Goal: Task Accomplishment & Management: Manage account settings

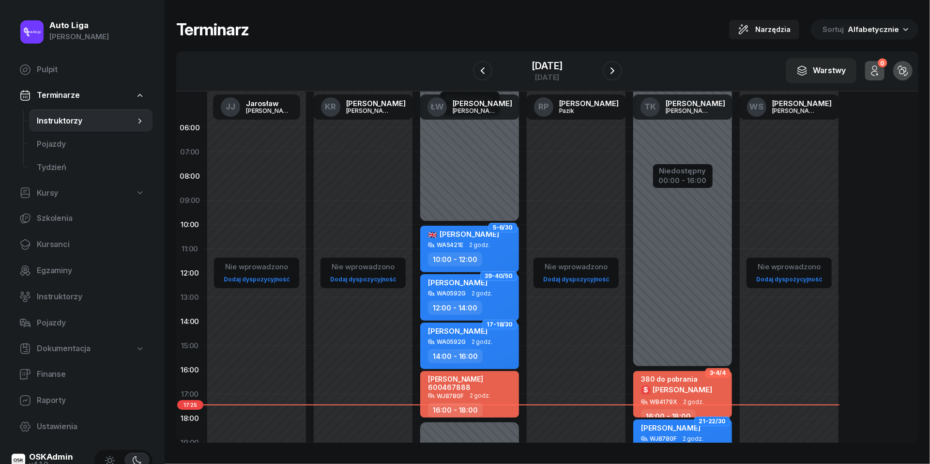
click at [486, 394] on span "2 godz." at bounding box center [479, 395] width 21 height 7
select select "16"
select select "18"
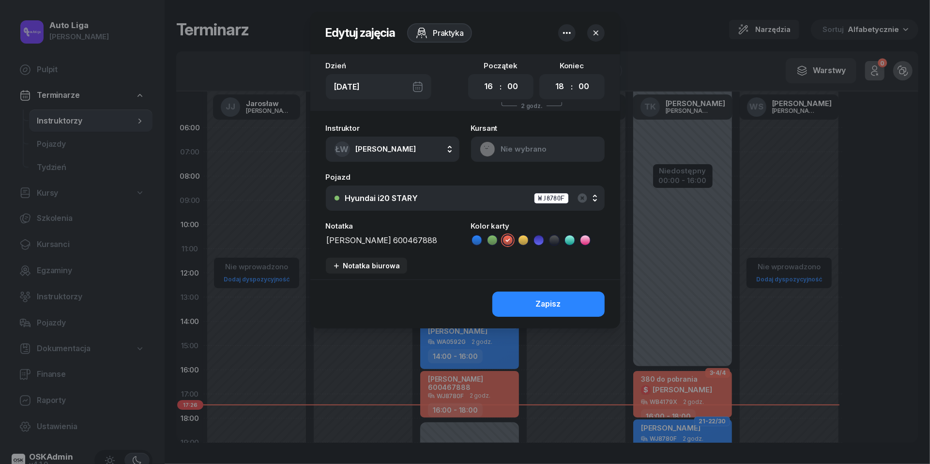
click at [594, 37] on icon "button" at bounding box center [596, 33] width 10 height 10
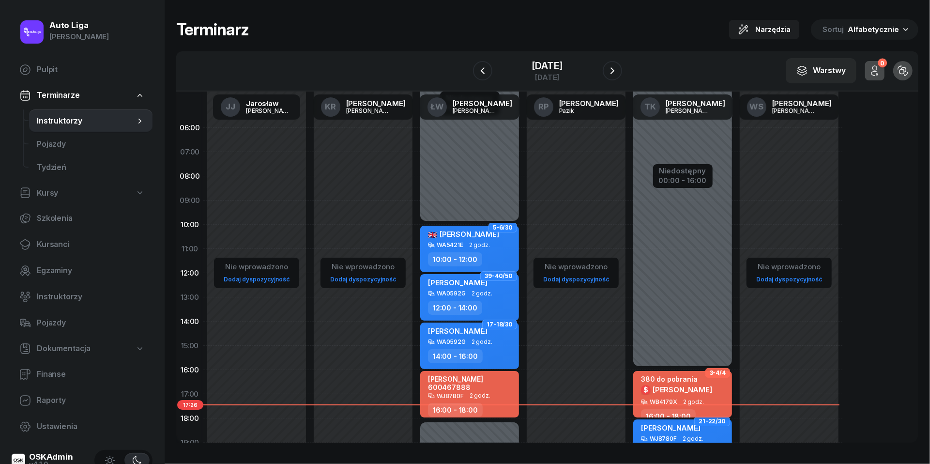
click at [686, 390] on span "[PERSON_NAME]" at bounding box center [682, 389] width 60 height 9
select select "16"
select select "18"
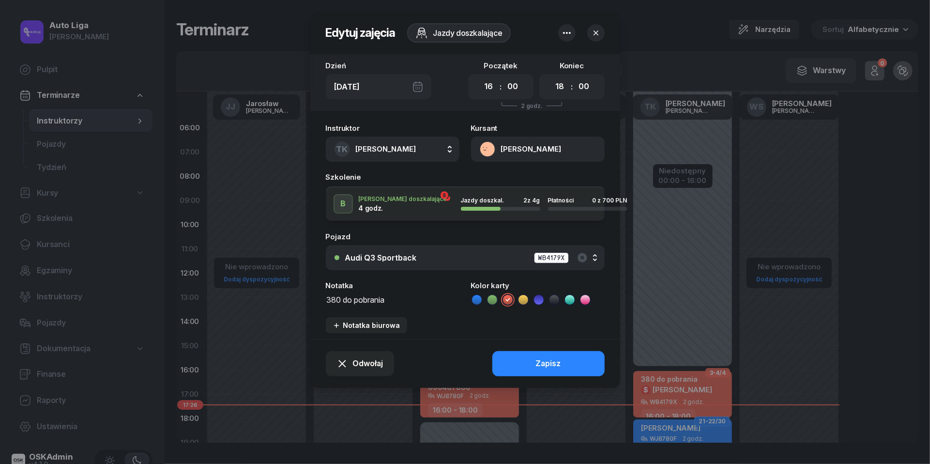
click at [570, 28] on icon "button" at bounding box center [567, 33] width 12 height 12
click at [535, 62] on div "Usuń" at bounding box center [531, 63] width 18 height 13
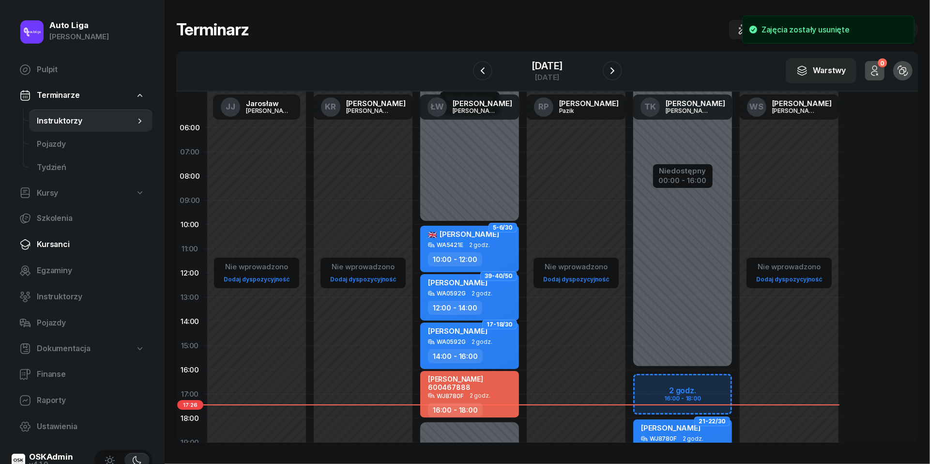
click at [61, 253] on link "Kursanci" at bounding box center [82, 244] width 141 height 23
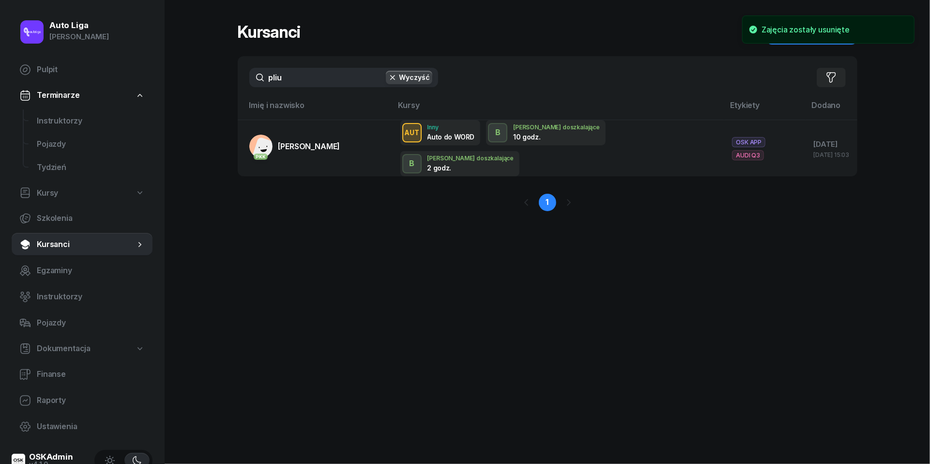
click at [318, 72] on input "pliu" at bounding box center [343, 77] width 189 height 19
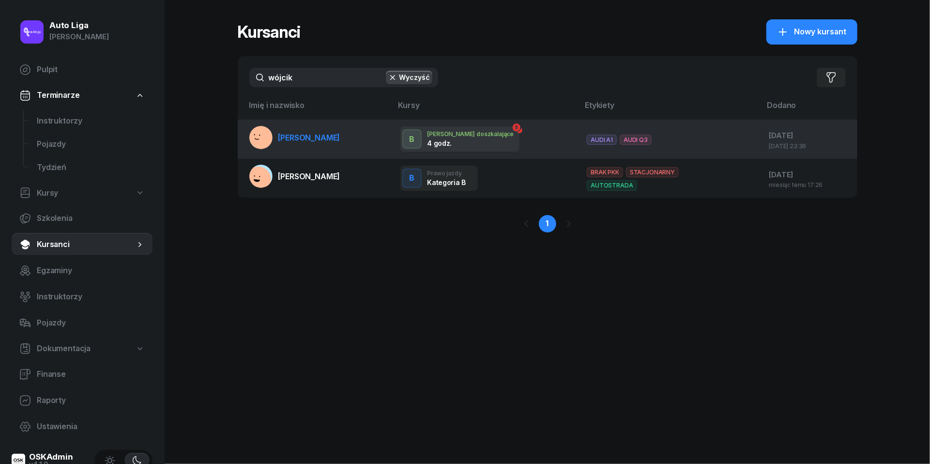
type input "wójcik"
click at [289, 134] on span "[PERSON_NAME]" at bounding box center [309, 138] width 62 height 10
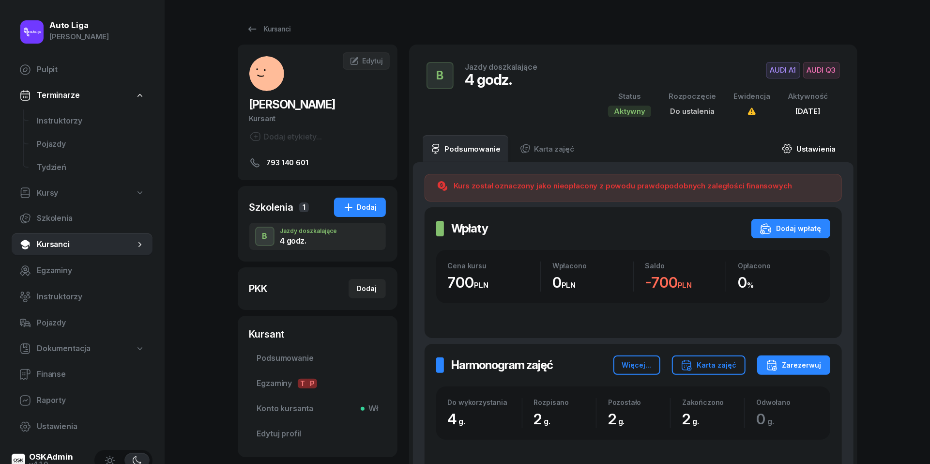
click at [814, 147] on link "Ustawienia" at bounding box center [808, 148] width 69 height 27
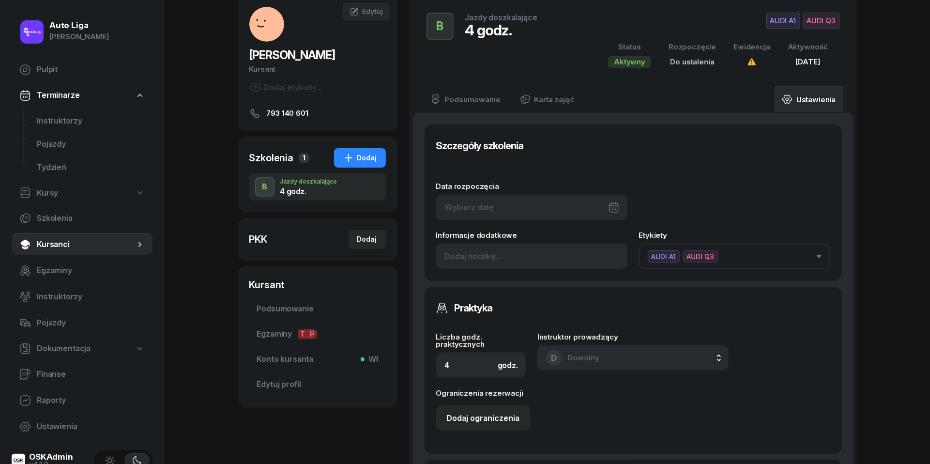
scroll to position [53, 0]
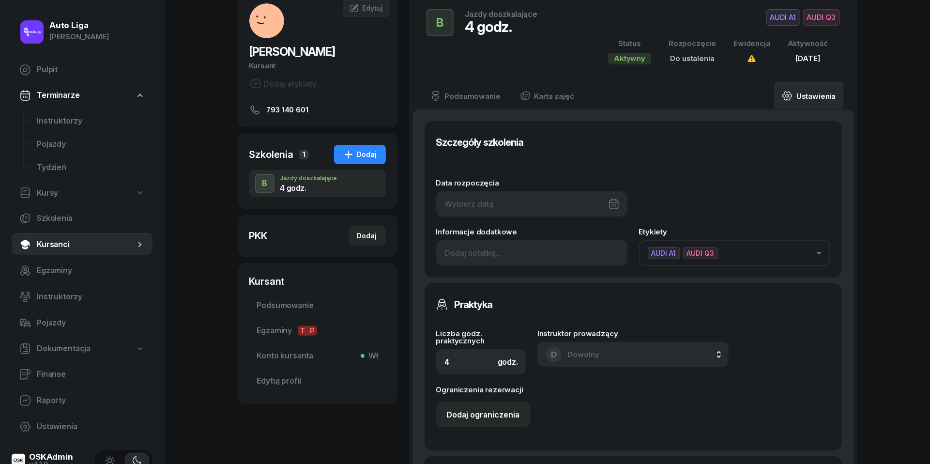
click at [788, 251] on button "AUDI A1 AUDI Q3" at bounding box center [734, 253] width 191 height 26
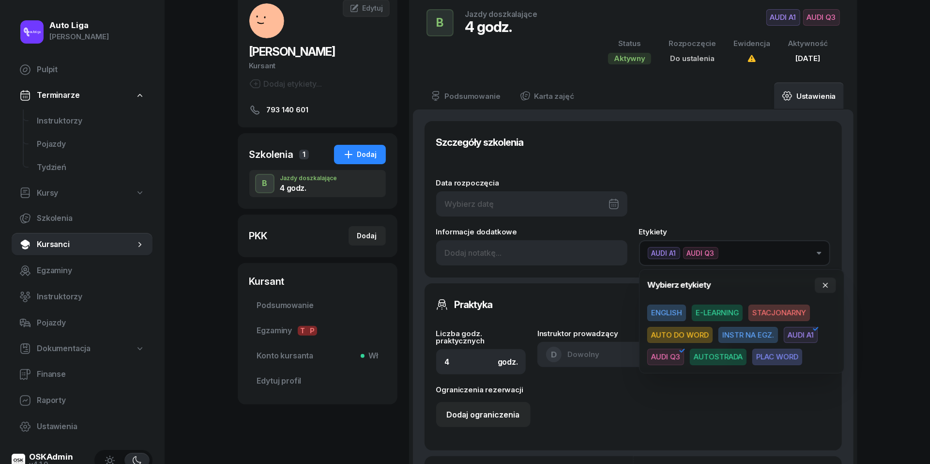
click at [677, 353] on icon "button" at bounding box center [682, 351] width 12 height 12
click at [829, 287] on button "button" at bounding box center [824, 284] width 21 height 15
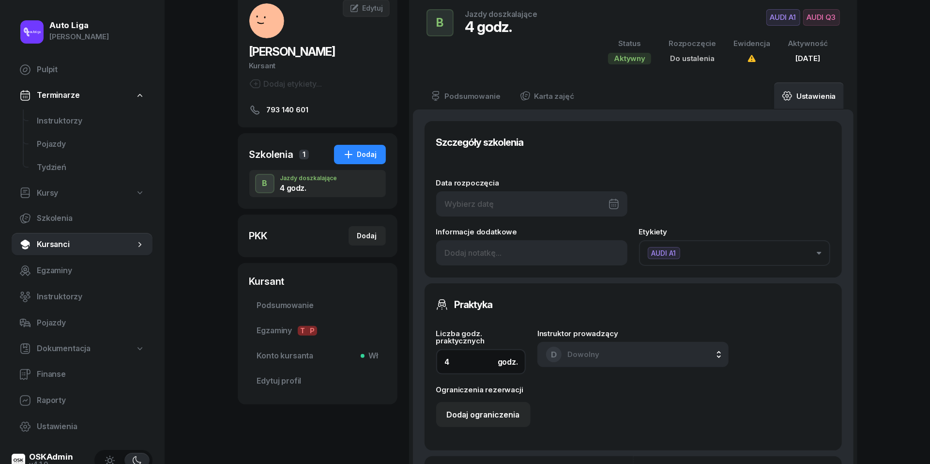
click at [461, 364] on input "4" at bounding box center [481, 361] width 90 height 25
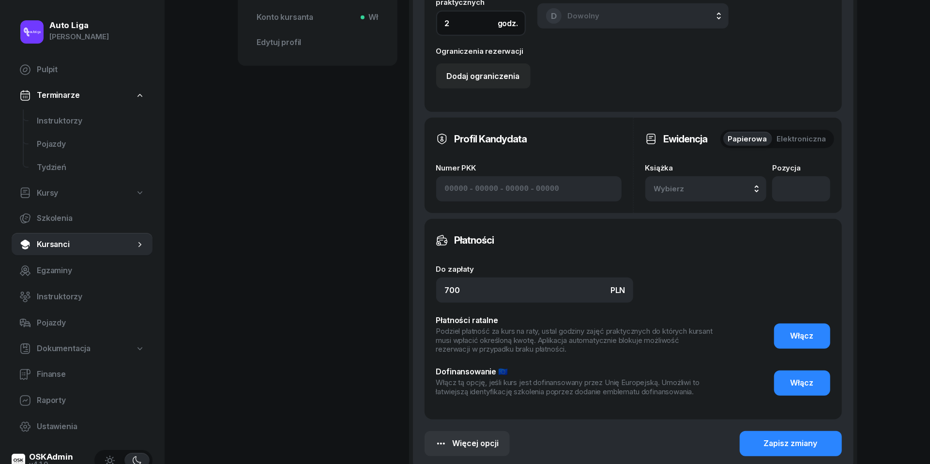
scroll to position [401, 0]
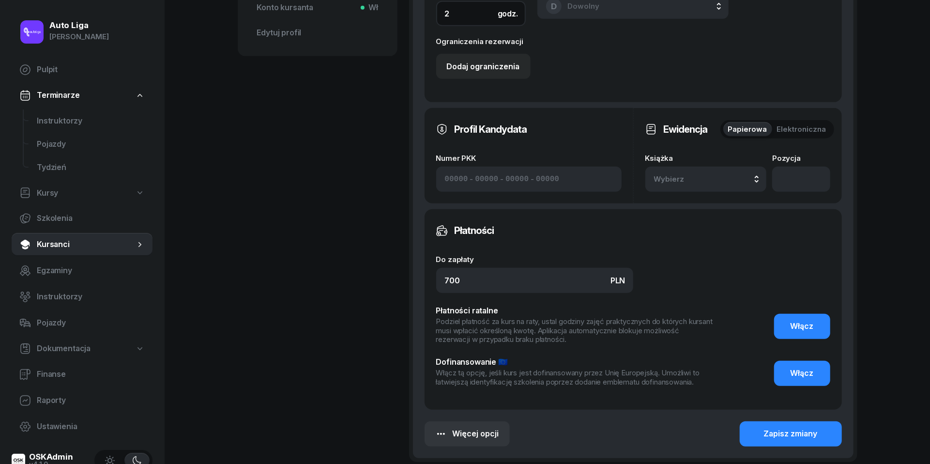
type input "2"
click at [476, 283] on input "700" at bounding box center [534, 280] width 197 height 25
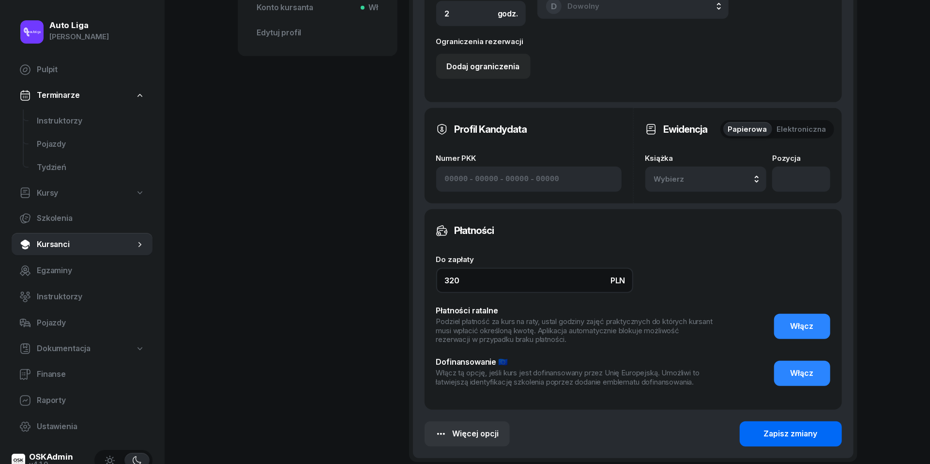
type input "320"
click at [759, 424] on button "Zapisz zmiany" at bounding box center [790, 433] width 102 height 25
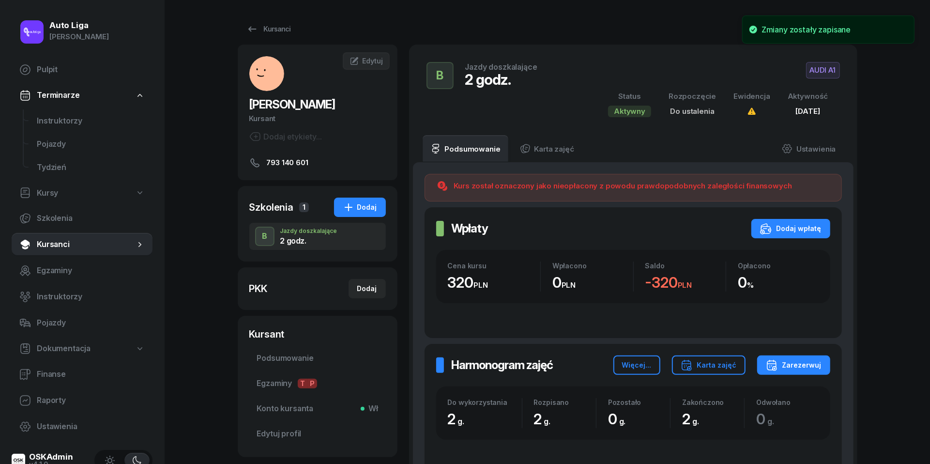
scroll to position [0, 0]
click at [47, 124] on span "Instruktorzy" at bounding box center [91, 121] width 108 height 13
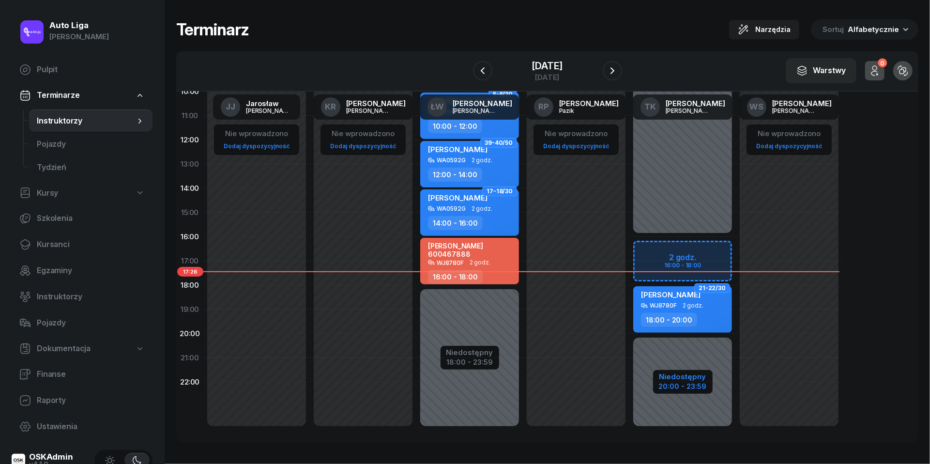
click at [693, 378] on div "Niedostępny" at bounding box center [683, 376] width 48 height 7
select select "16"
select select "20"
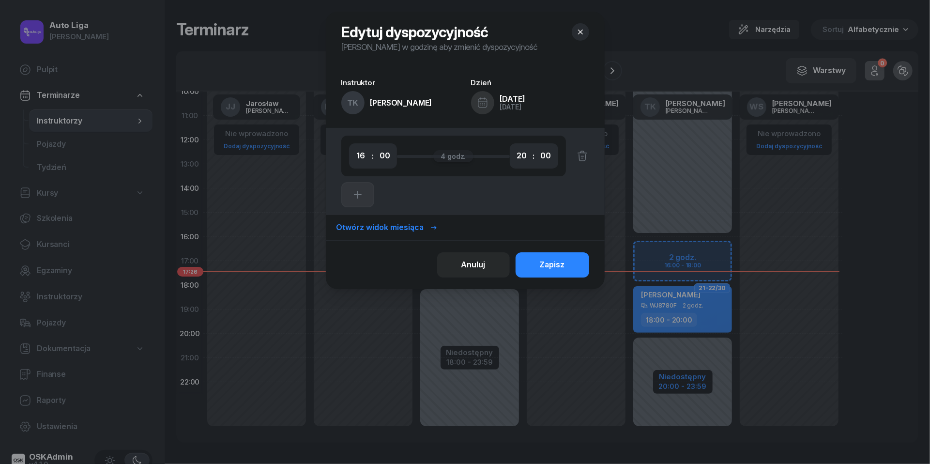
scroll to position [133, 0]
select select "18"
click at [554, 268] on div "Zapisz" at bounding box center [552, 264] width 25 height 13
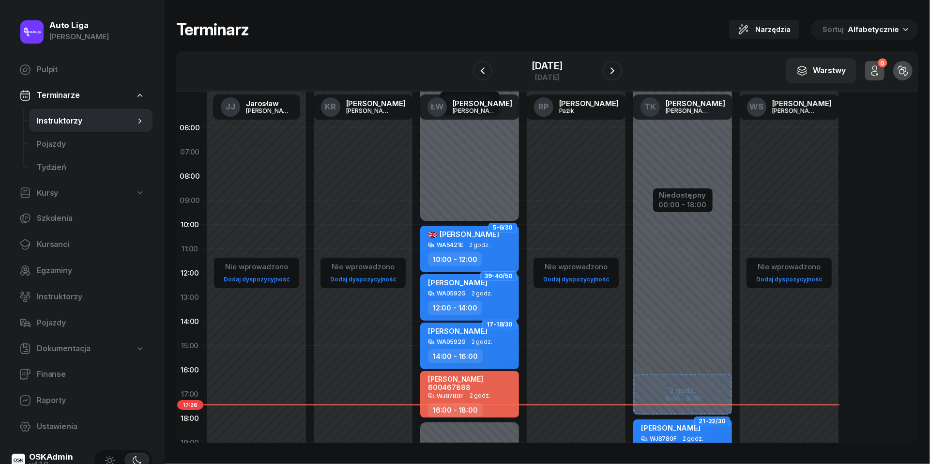
scroll to position [0, 0]
click at [618, 67] on icon "button" at bounding box center [612, 71] width 12 height 12
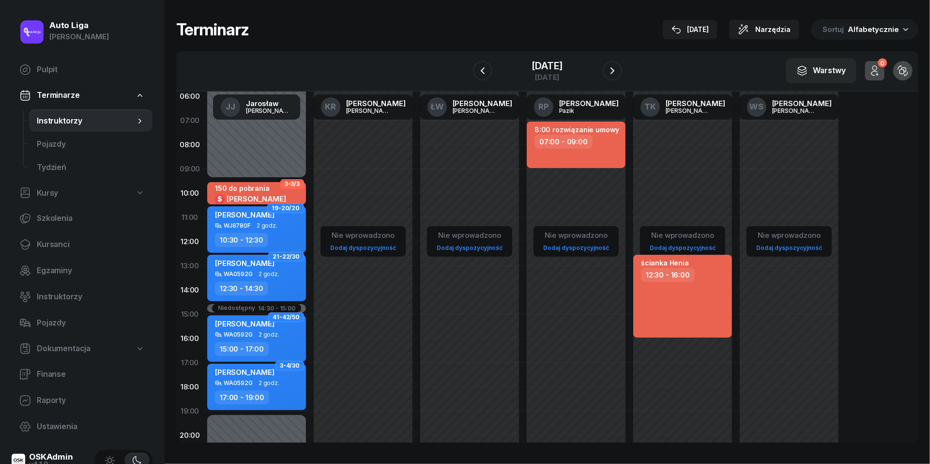
scroll to position [33, 0]
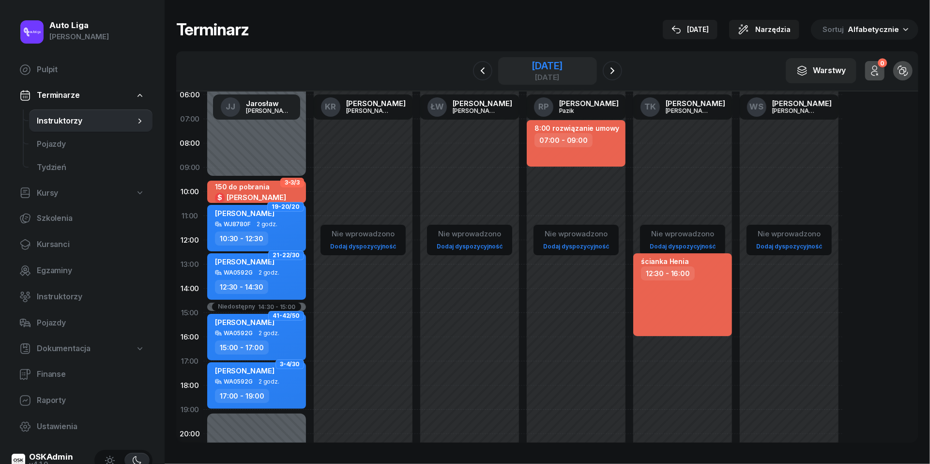
click at [556, 70] on div "[DATE]" at bounding box center [546, 66] width 31 height 10
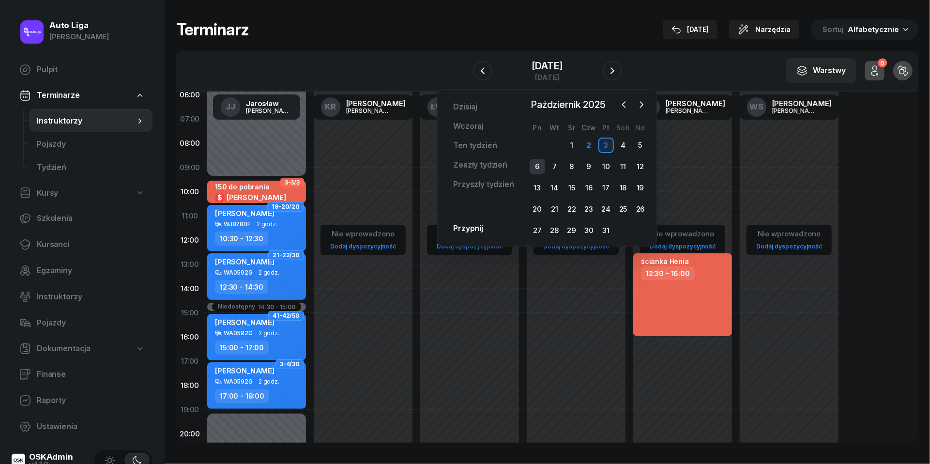
click at [537, 162] on div "6" at bounding box center [536, 166] width 15 height 15
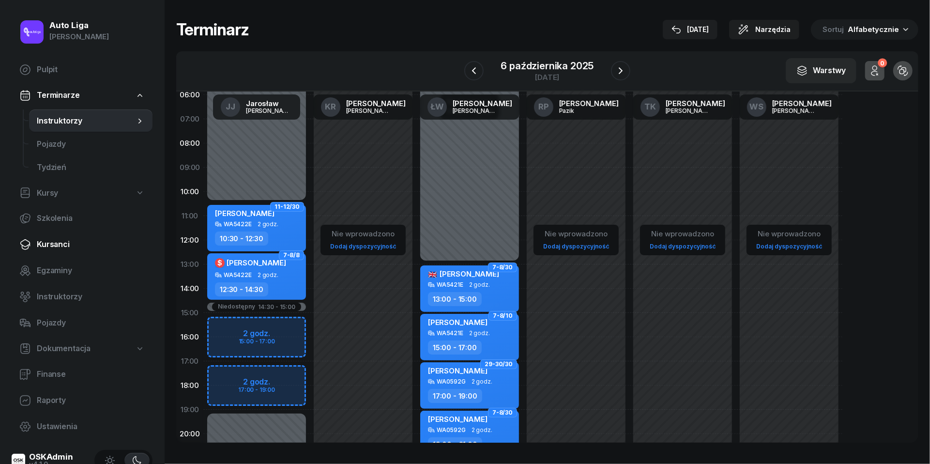
click at [75, 250] on link "Kursanci" at bounding box center [82, 244] width 141 height 23
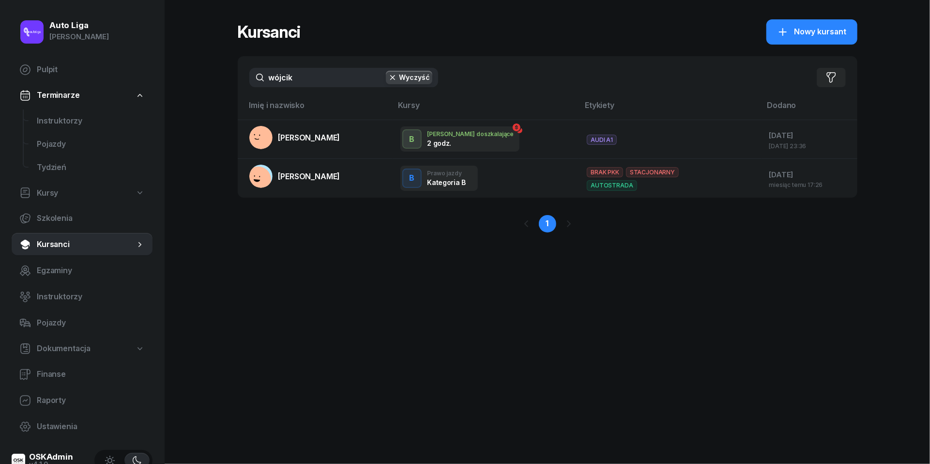
click at [322, 75] on input "wójcik" at bounding box center [343, 77] width 189 height 19
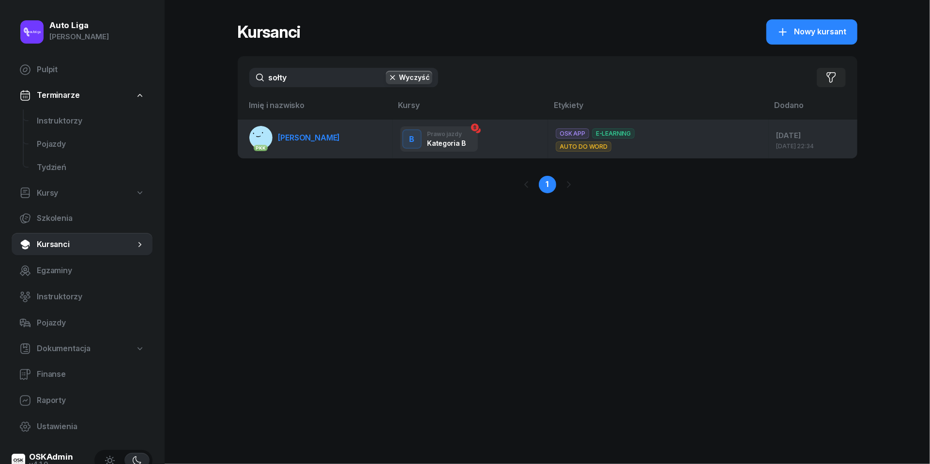
type input "sołty"
click at [299, 136] on span "[PERSON_NAME]" at bounding box center [309, 138] width 62 height 10
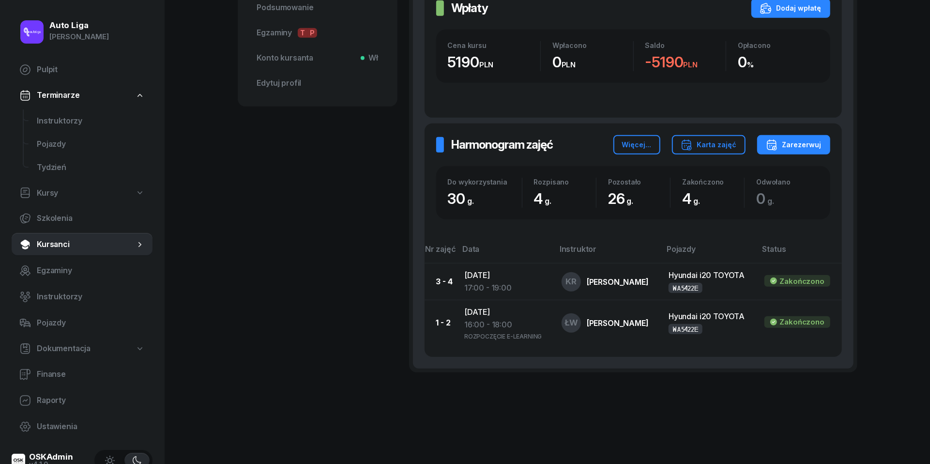
scroll to position [391, 0]
click at [802, 148] on div "Zarezerwuj" at bounding box center [794, 145] width 56 height 12
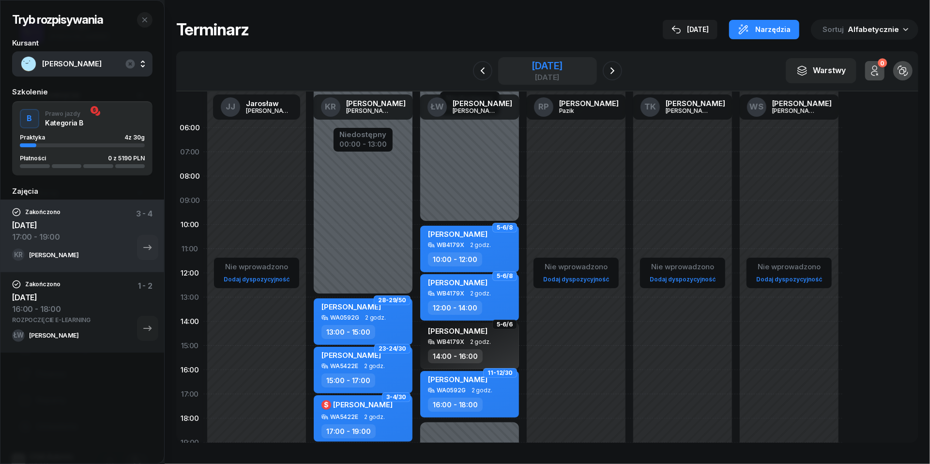
click at [547, 75] on div "[DATE]" at bounding box center [546, 77] width 31 height 7
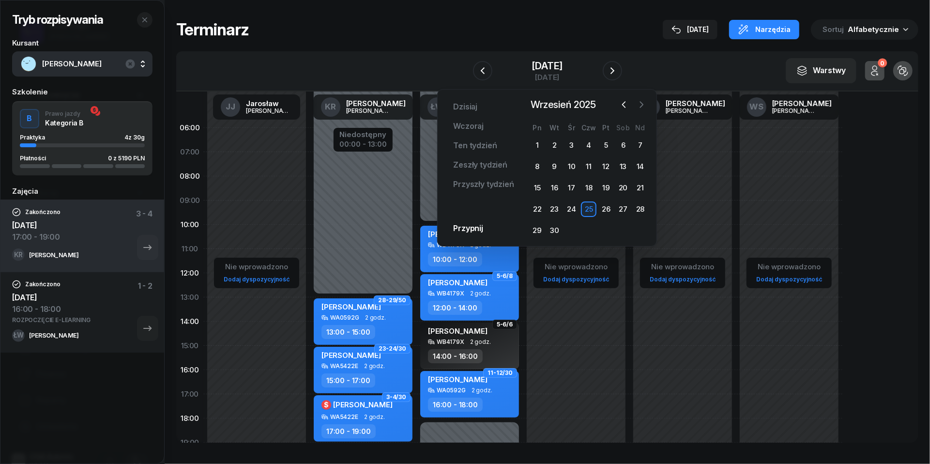
click at [641, 107] on icon "button" at bounding box center [641, 105] width 3 height 6
click at [535, 164] on div "6" at bounding box center [536, 166] width 15 height 15
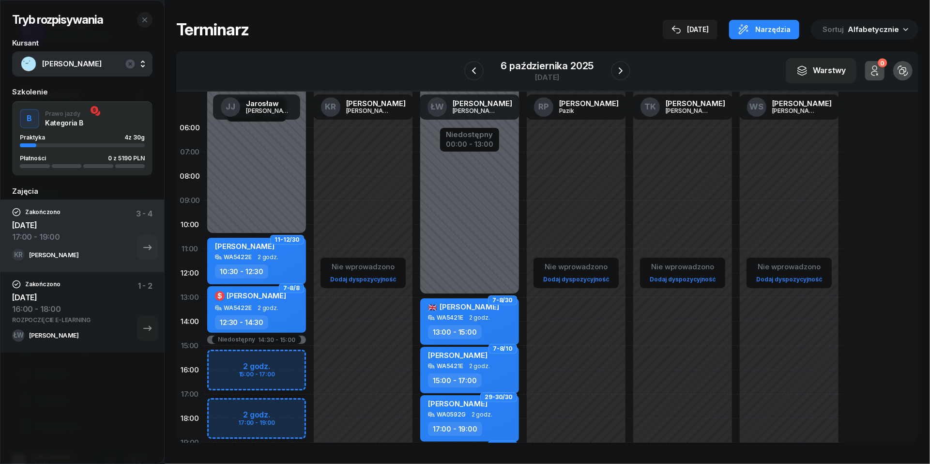
click at [240, 407] on div "Niedostępny 00:00 - 10:30 Niedostępny 19:00 - 23:59 Niedostępny 14:30 - 15:00 2…" at bounding box center [256, 346] width 106 height 460
select select "17"
select select "19"
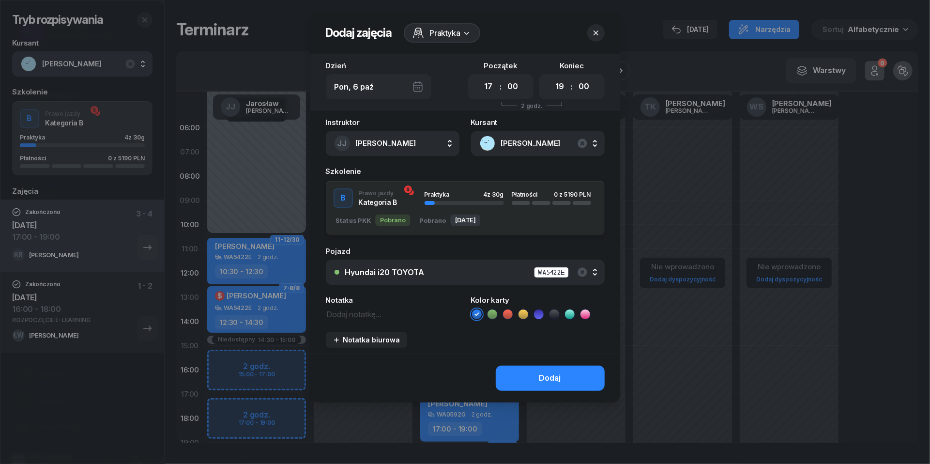
click at [467, 276] on div "Hyundai i20 TOYOTA WA5422E" at bounding box center [470, 272] width 251 height 12
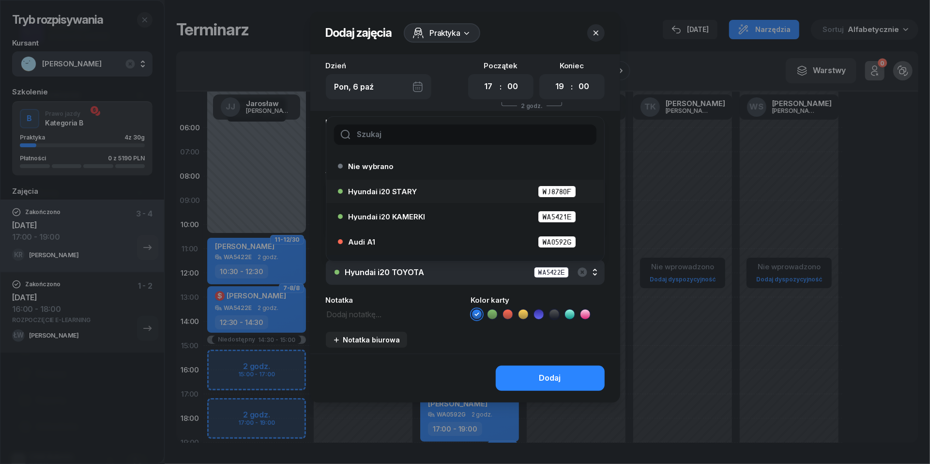
click at [421, 186] on div "Hyundai i20 STARY WJ8780F" at bounding box center [467, 191] width 238 height 12
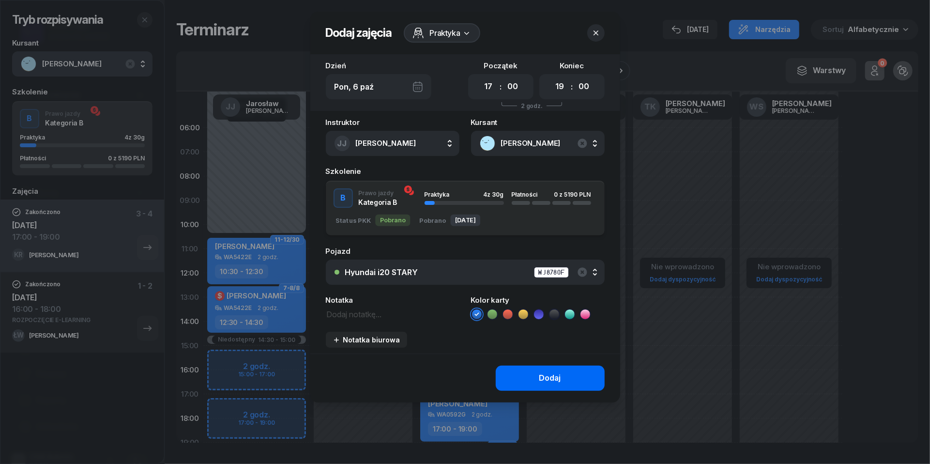
click at [545, 369] on button "Dodaj" at bounding box center [550, 377] width 109 height 25
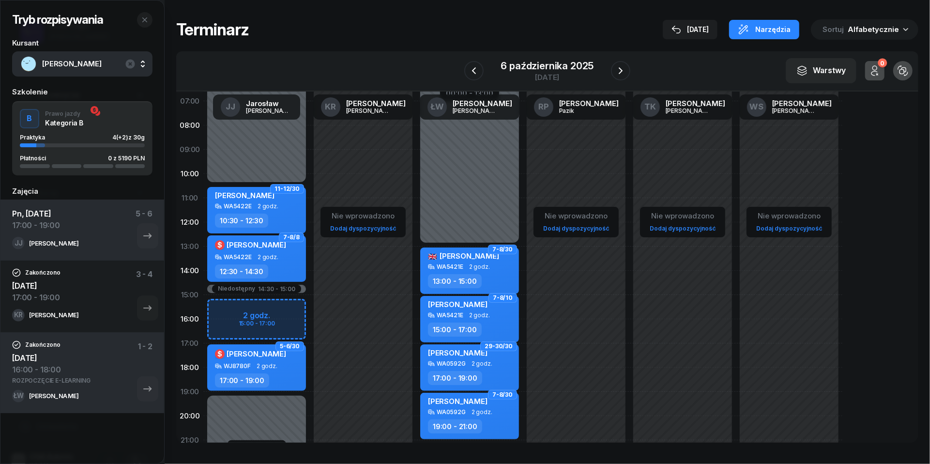
scroll to position [51, 0]
click at [624, 70] on icon "button" at bounding box center [621, 71] width 12 height 12
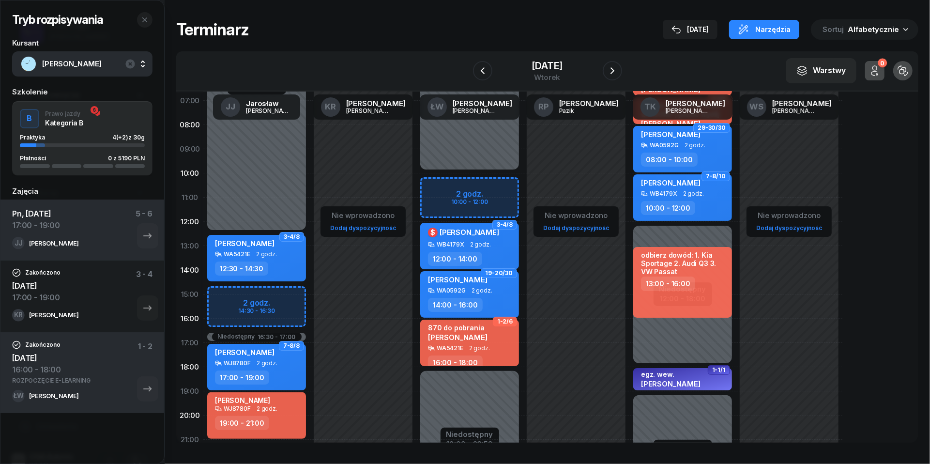
click at [221, 294] on div "Niedostępny 00:00 - 12:30 Niedostępny 21:00 - 23:59 Niedostępny 16:30 - 17:00 2…" at bounding box center [256, 294] width 106 height 460
select select "15"
select select "17"
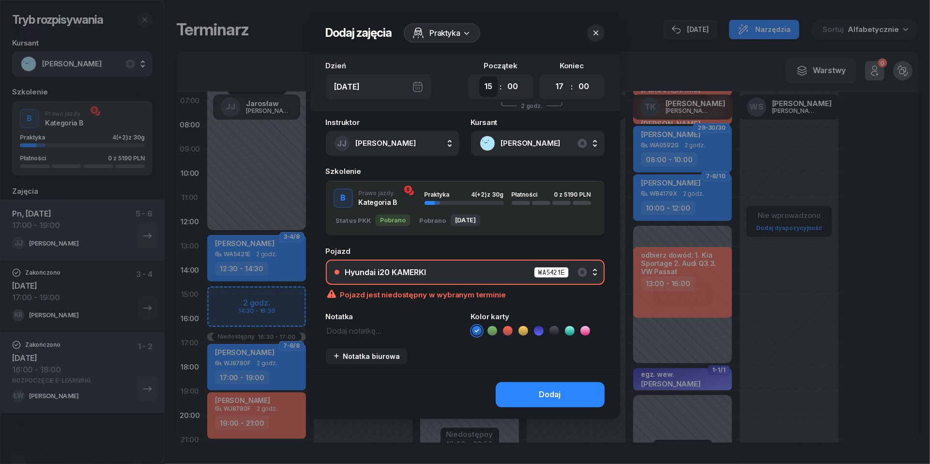
select select "14"
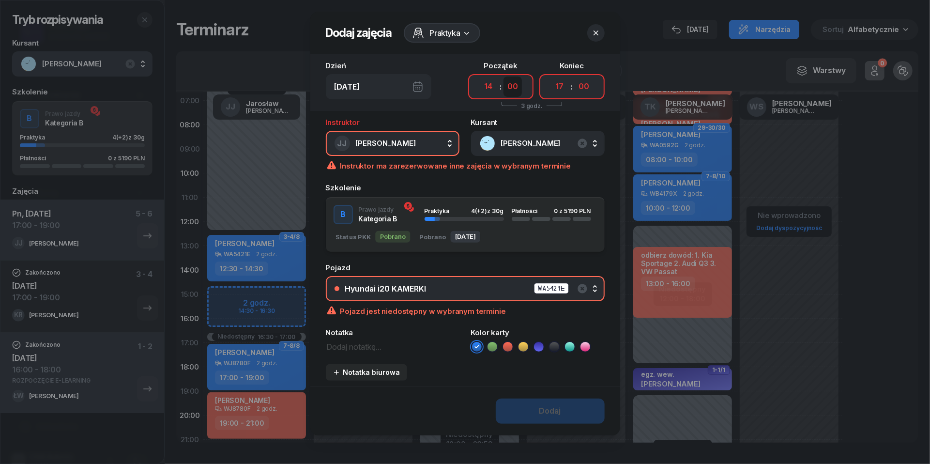
select select "30"
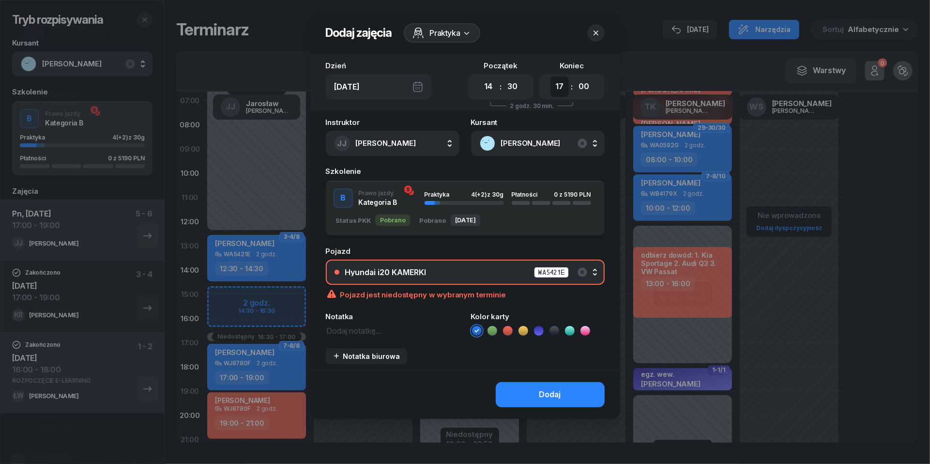
select select "16"
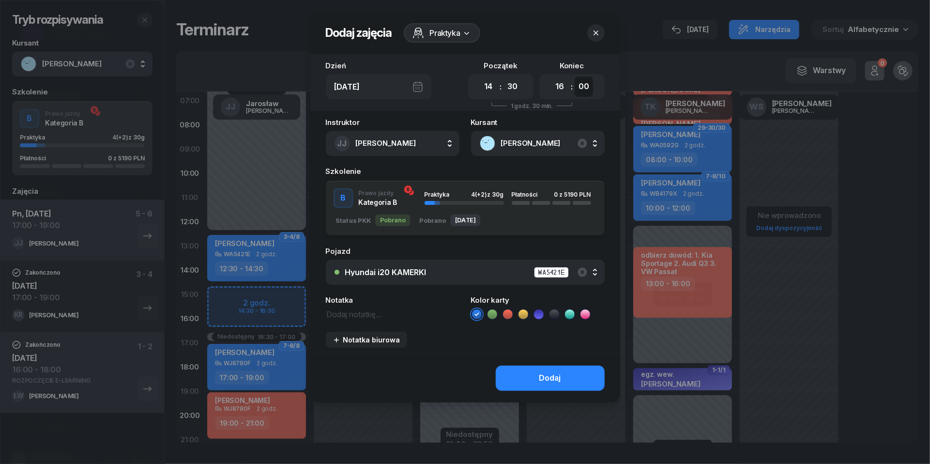
select select "30"
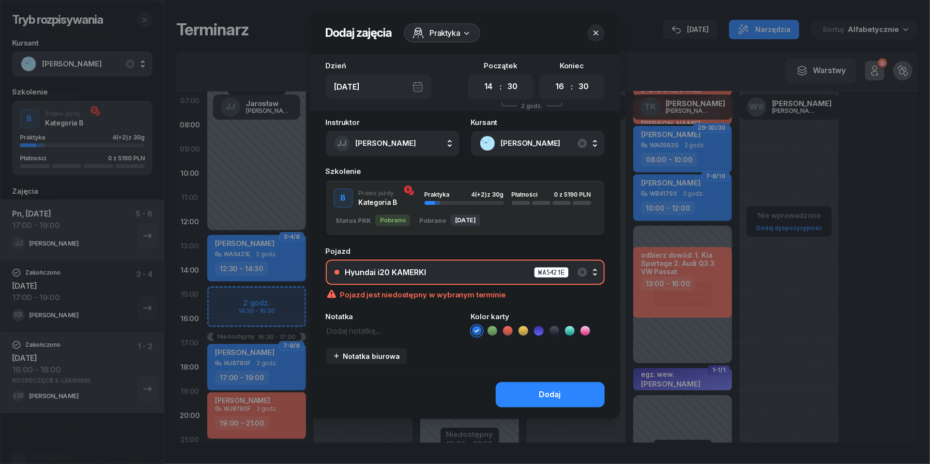
click at [490, 281] on button "Hyundai i20 KAMERKI WA5421E" at bounding box center [465, 271] width 279 height 25
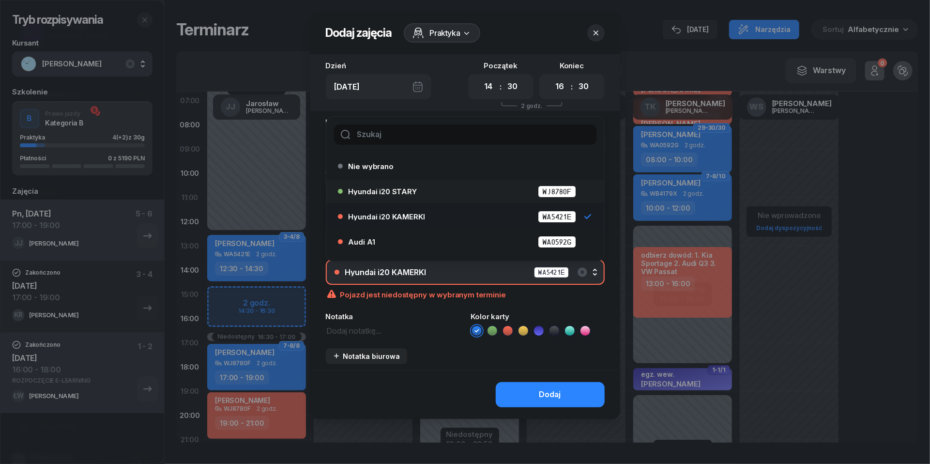
click at [421, 191] on div "Hyundai i20 STARY WJ8780F" at bounding box center [467, 191] width 238 height 12
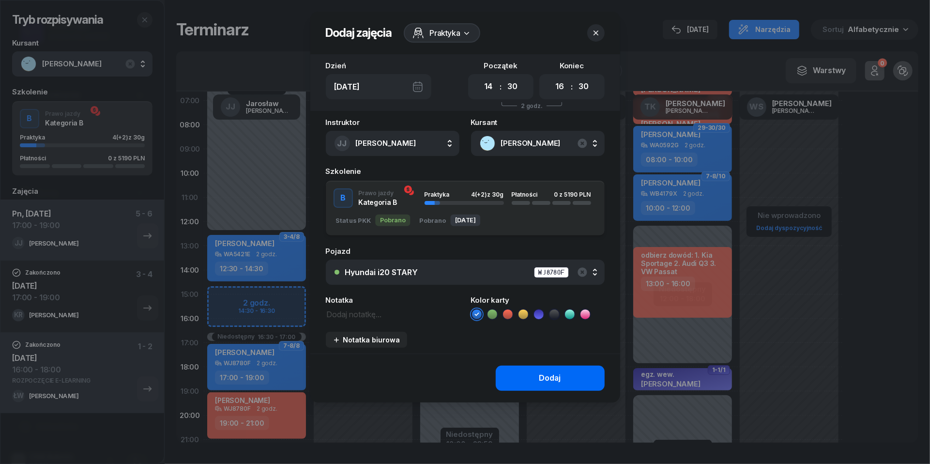
click at [520, 365] on button "Dodaj" at bounding box center [550, 377] width 109 height 25
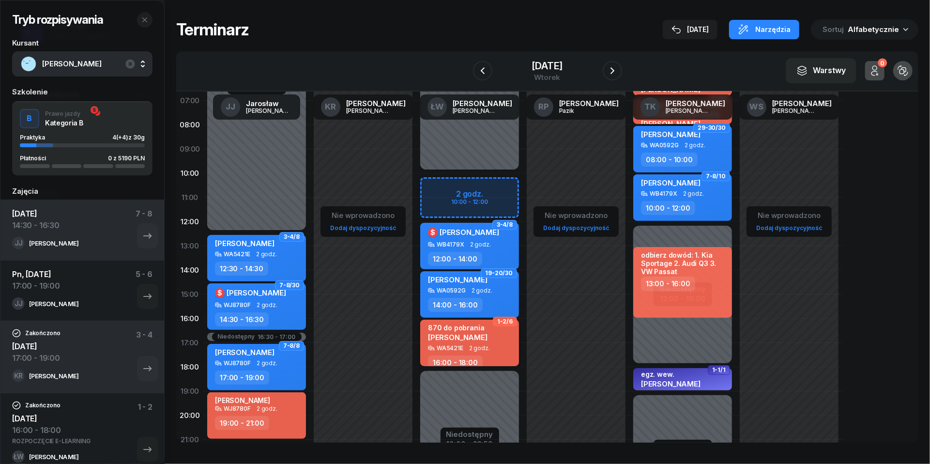
click at [496, 347] on div "WA5421E 2 godz." at bounding box center [470, 348] width 85 height 7
select select "16"
select select "18"
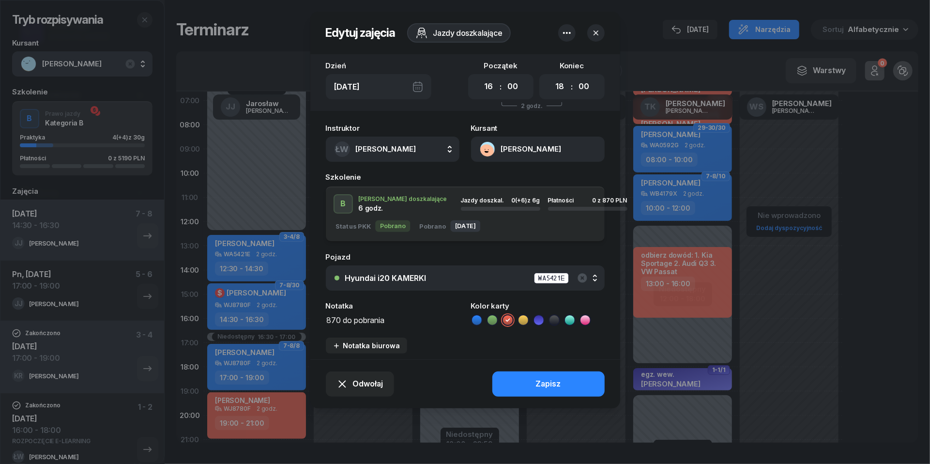
click at [441, 281] on div "Hyundai i20 KAMERKI WA5421E" at bounding box center [470, 278] width 251 height 12
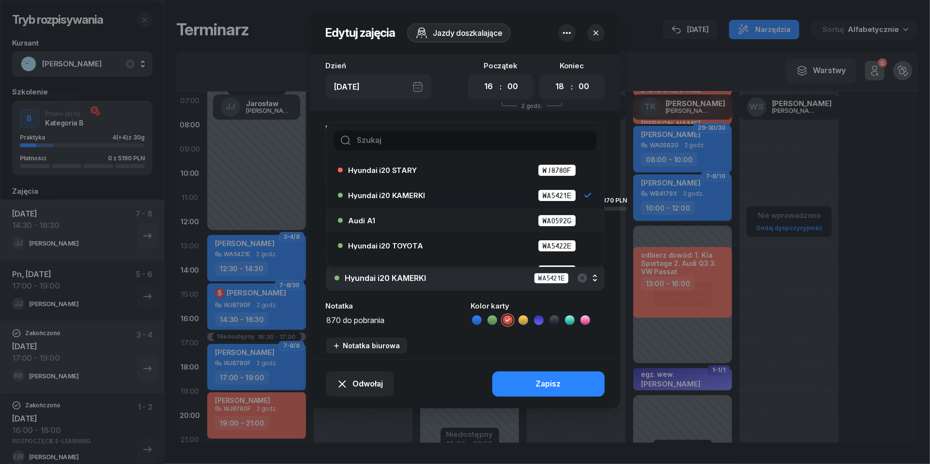
scroll to position [28, 0]
click at [409, 245] on span "Hyundai i20 TOYOTA" at bounding box center [385, 244] width 75 height 7
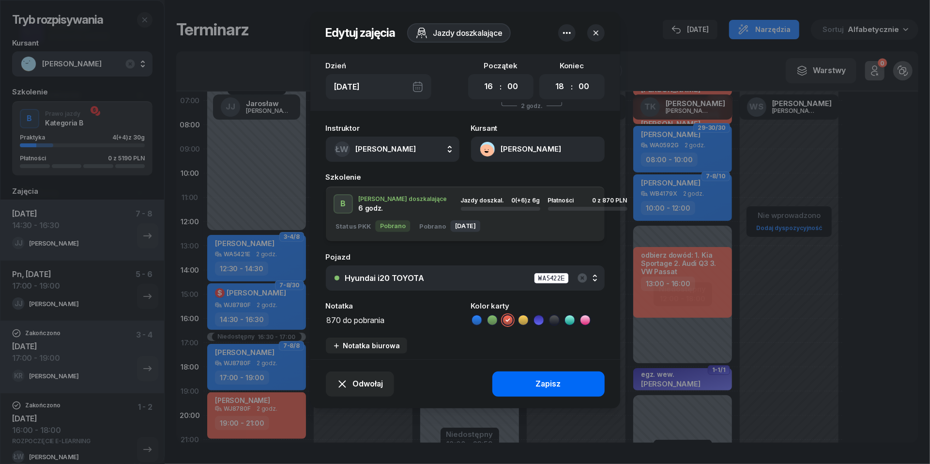
click at [525, 384] on button "Zapisz" at bounding box center [548, 383] width 112 height 25
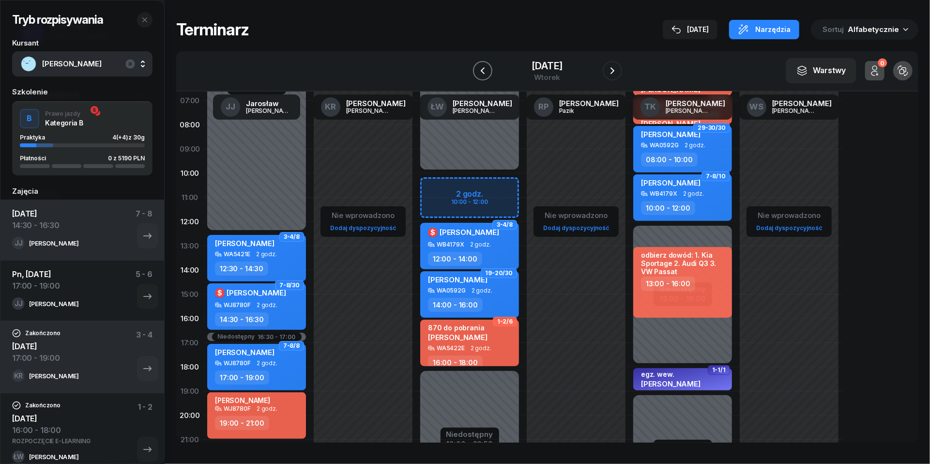
click at [477, 72] on icon "button" at bounding box center [483, 71] width 12 height 12
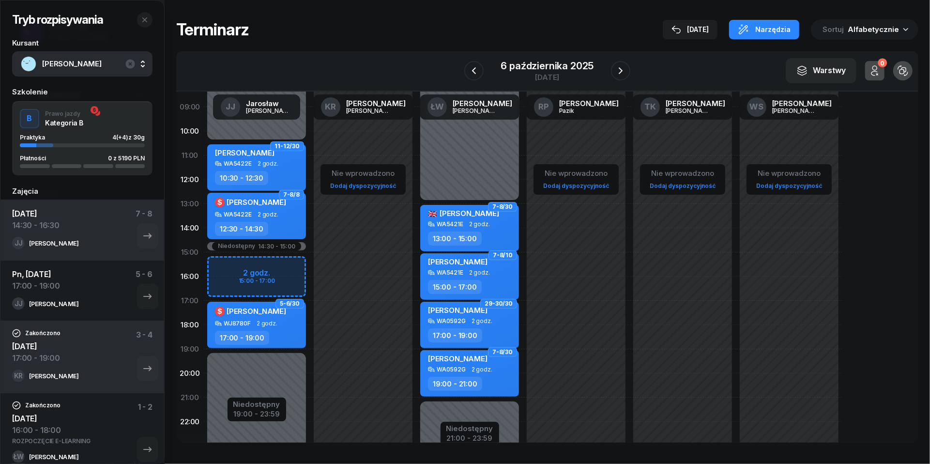
scroll to position [97, 0]
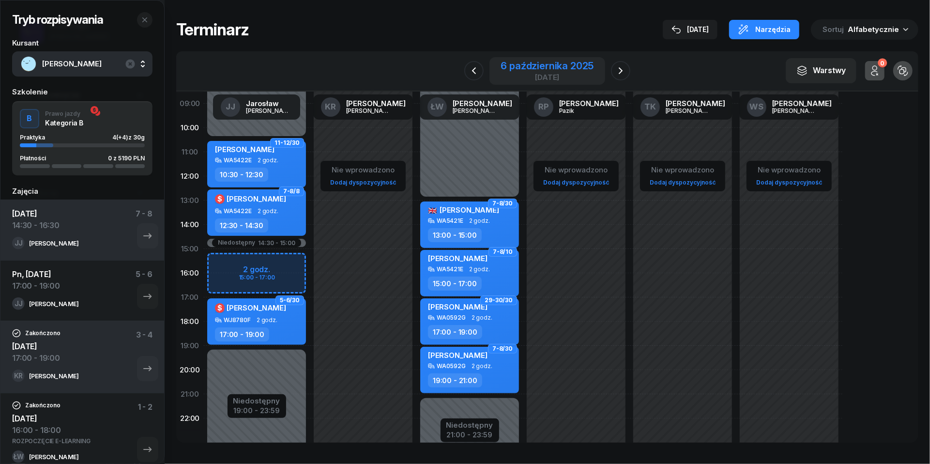
click at [528, 74] on div "[DATE]" at bounding box center [547, 77] width 93 height 7
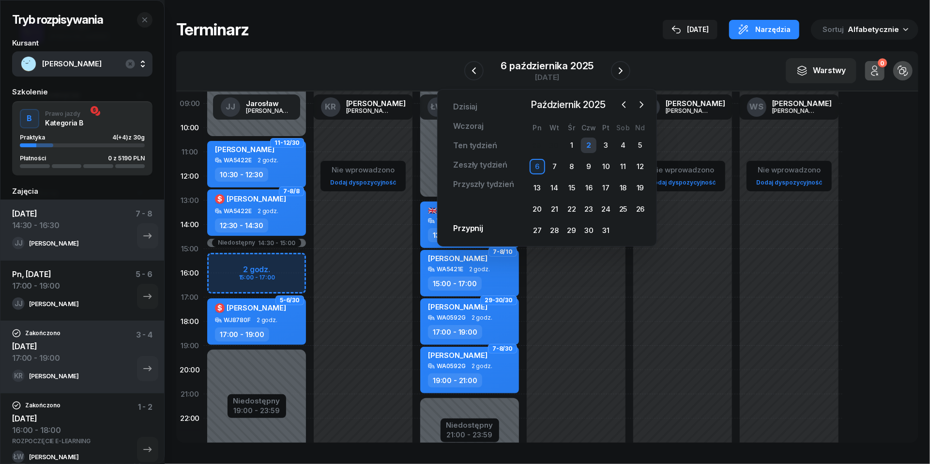
click at [589, 142] on div "2" at bounding box center [588, 144] width 15 height 15
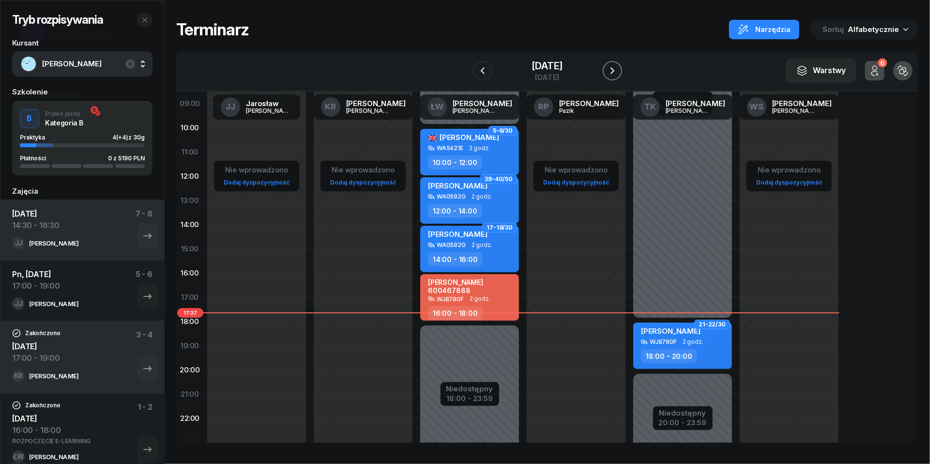
click at [618, 70] on icon "button" at bounding box center [612, 71] width 12 height 12
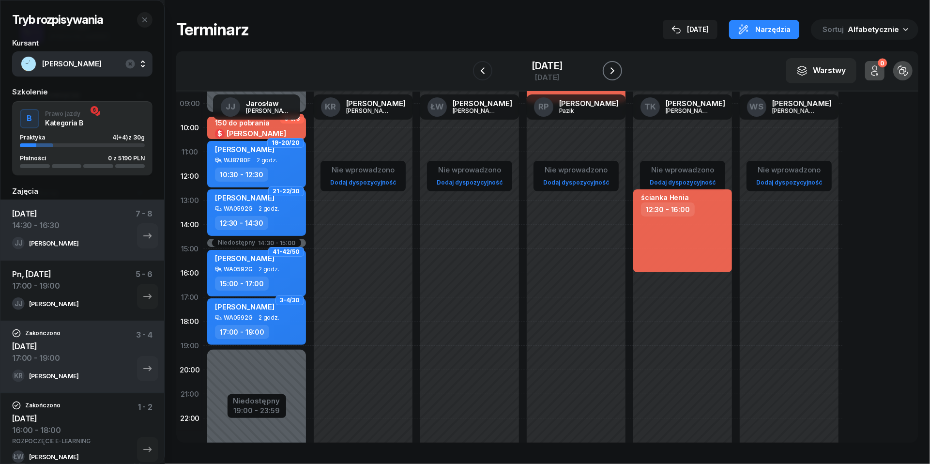
click at [618, 70] on icon "button" at bounding box center [612, 71] width 12 height 12
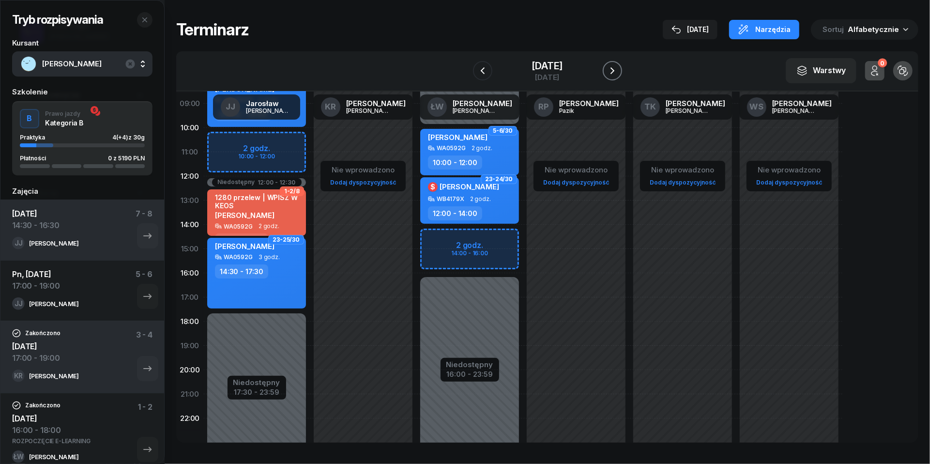
click at [618, 70] on icon "button" at bounding box center [612, 71] width 12 height 12
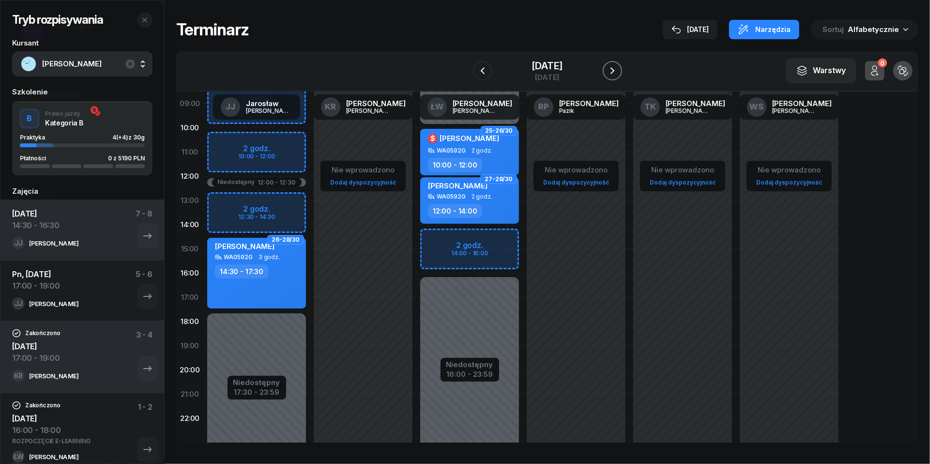
click at [618, 70] on icon "button" at bounding box center [612, 71] width 12 height 12
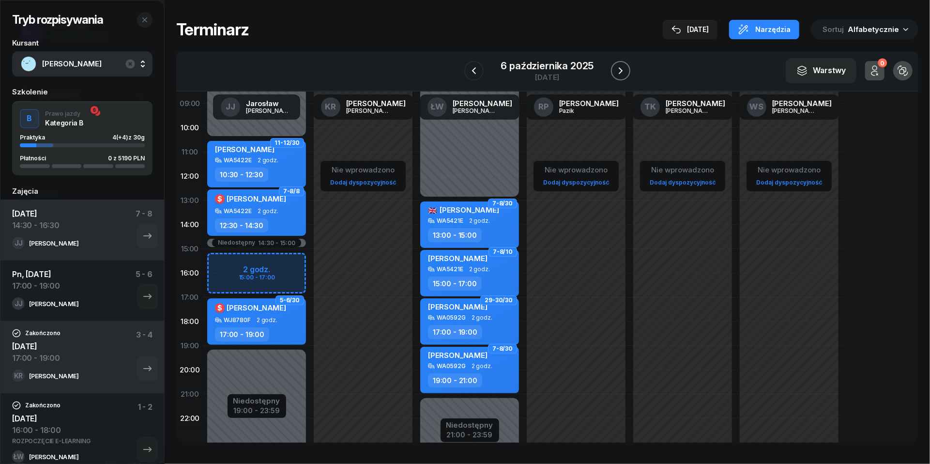
click at [624, 70] on icon "button" at bounding box center [621, 71] width 12 height 12
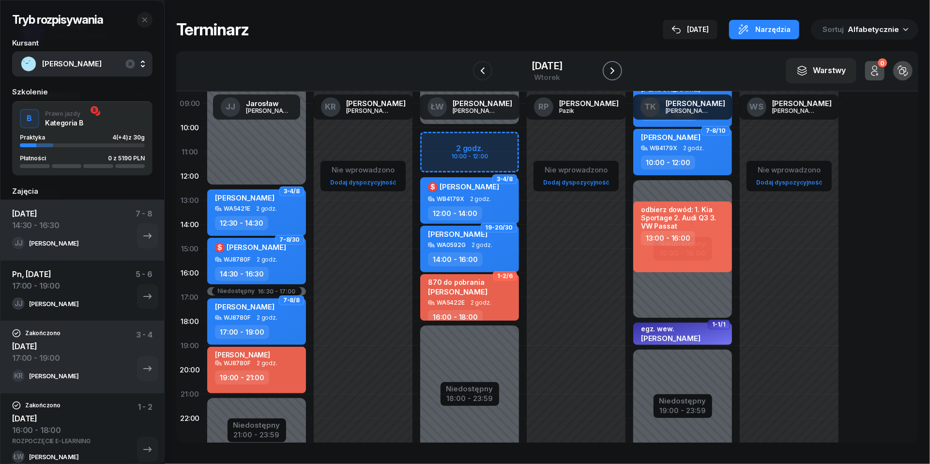
click at [618, 70] on icon "button" at bounding box center [612, 71] width 12 height 12
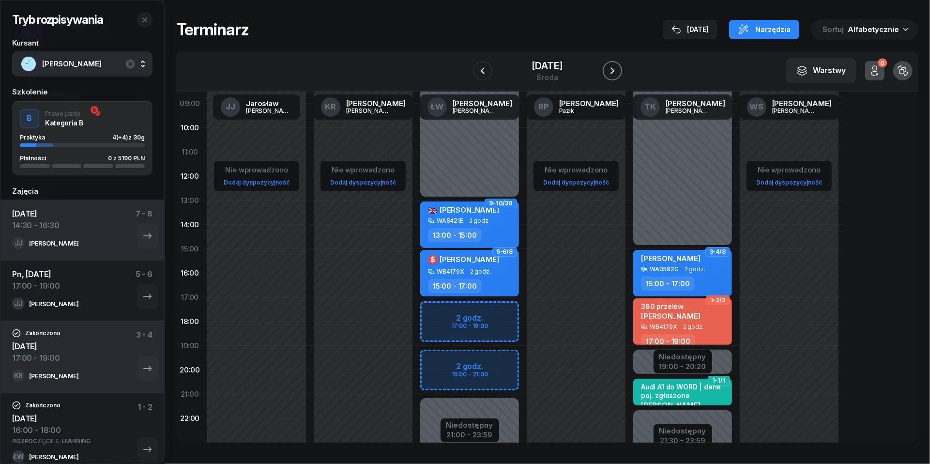
click at [618, 70] on icon "button" at bounding box center [612, 71] width 12 height 12
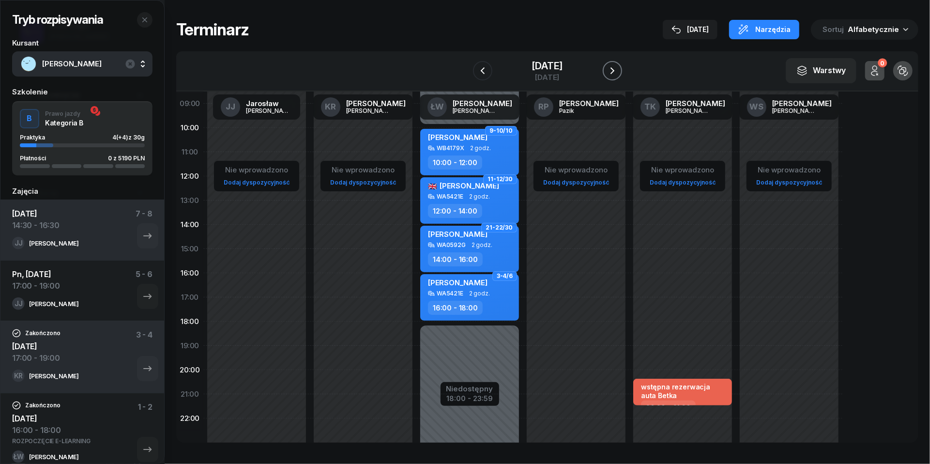
click at [618, 70] on icon "button" at bounding box center [612, 71] width 12 height 12
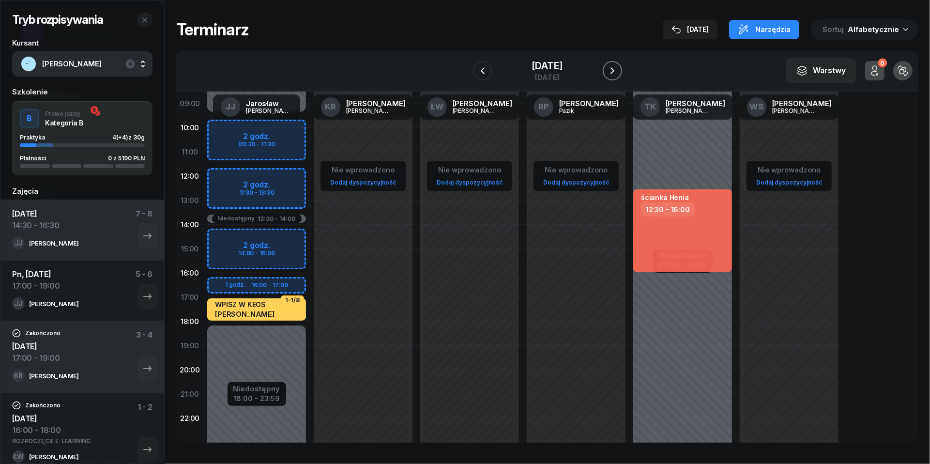
click at [614, 70] on icon "button" at bounding box center [612, 70] width 4 height 7
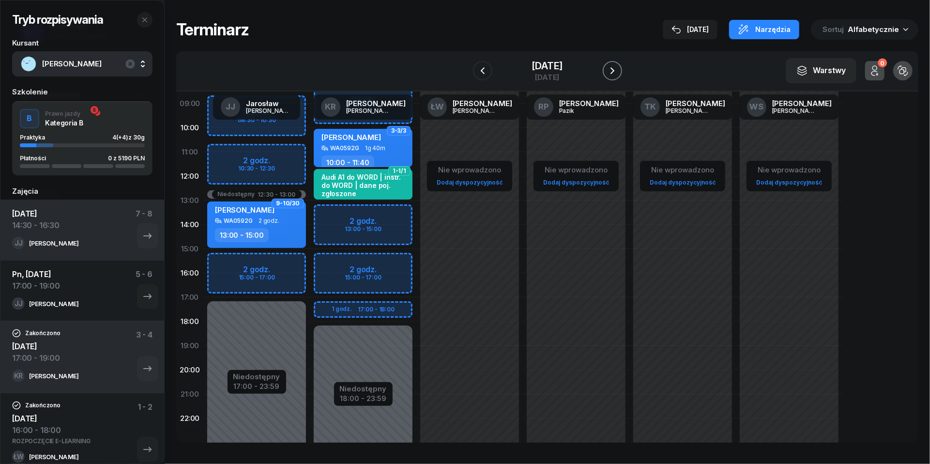
click at [618, 70] on icon "button" at bounding box center [612, 71] width 12 height 12
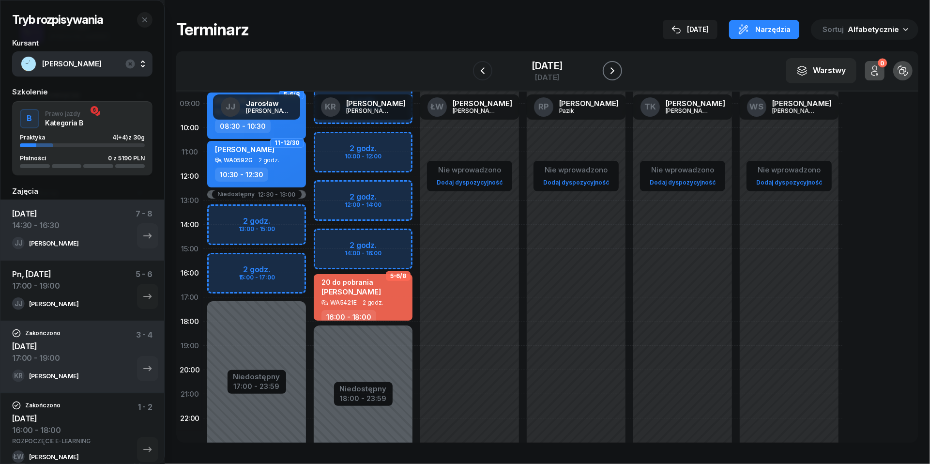
click at [614, 70] on icon "button" at bounding box center [612, 70] width 4 height 7
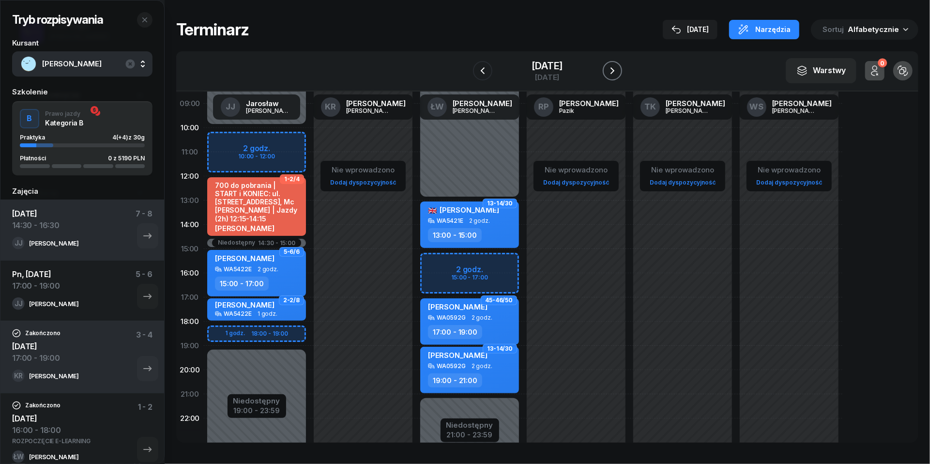
click at [614, 70] on icon "button" at bounding box center [612, 70] width 4 height 7
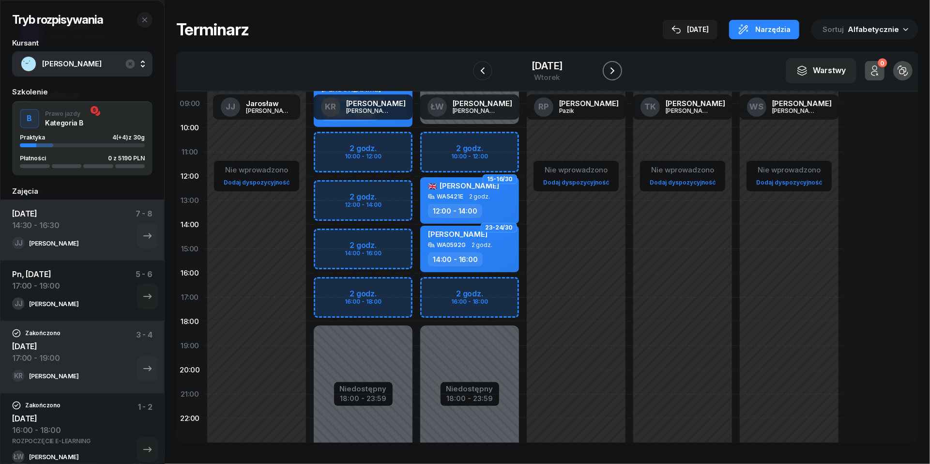
click at [614, 70] on icon "button" at bounding box center [612, 70] width 4 height 7
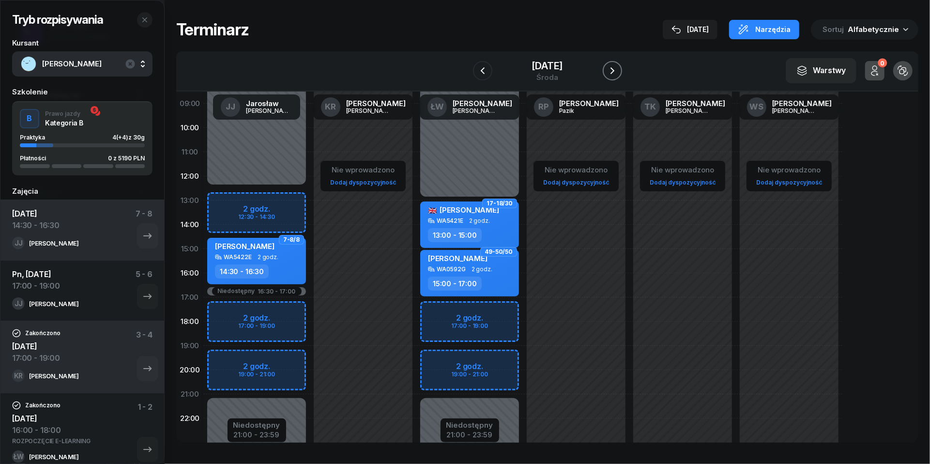
click at [614, 70] on icon "button" at bounding box center [612, 70] width 4 height 7
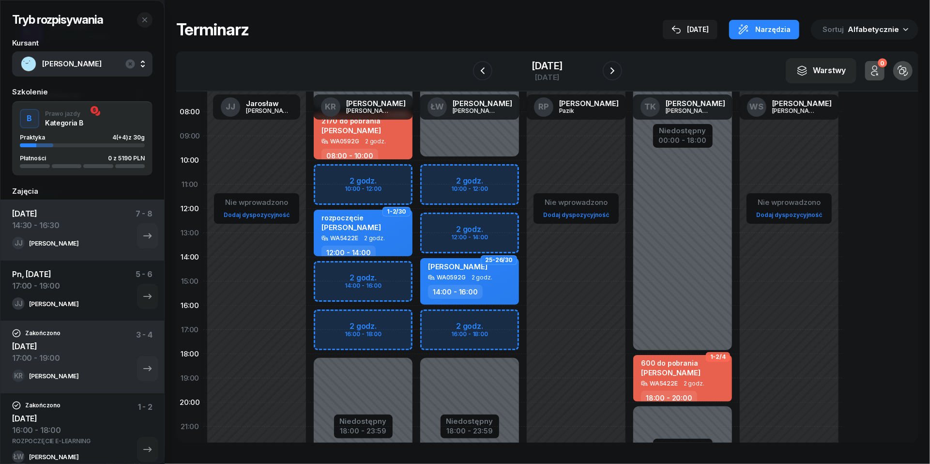
scroll to position [62, 0]
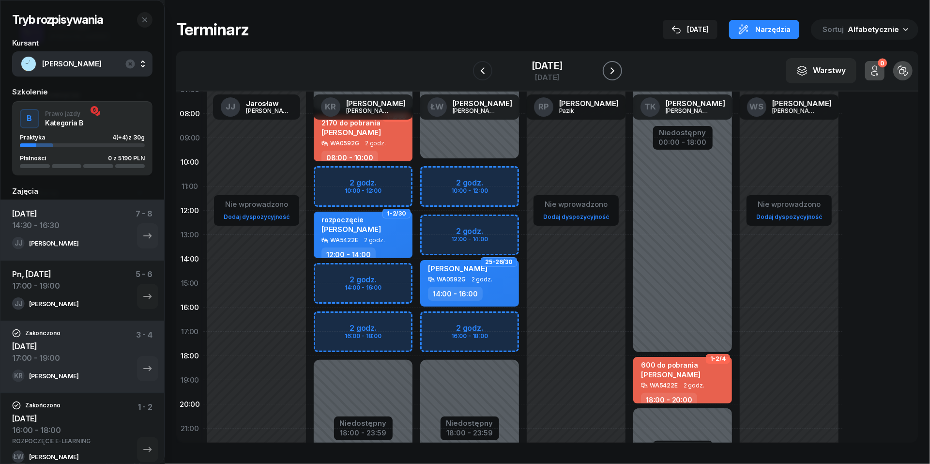
click at [618, 75] on icon "button" at bounding box center [612, 71] width 12 height 12
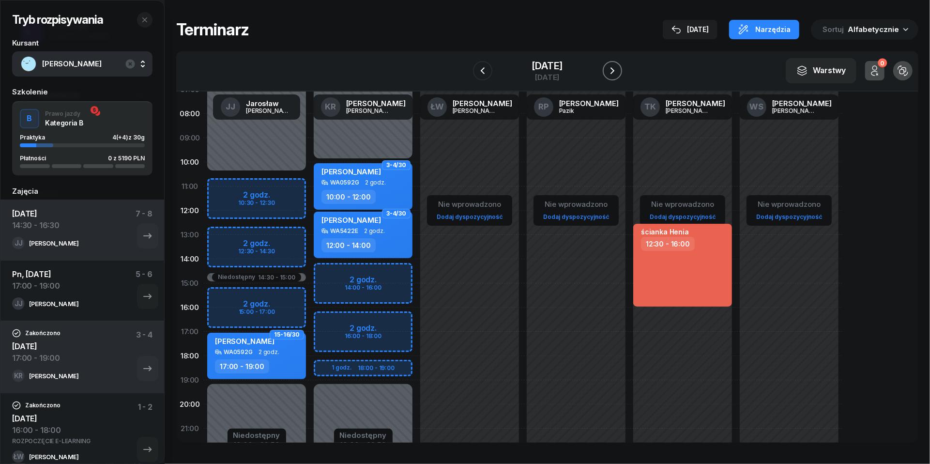
click at [618, 75] on icon "button" at bounding box center [612, 71] width 12 height 12
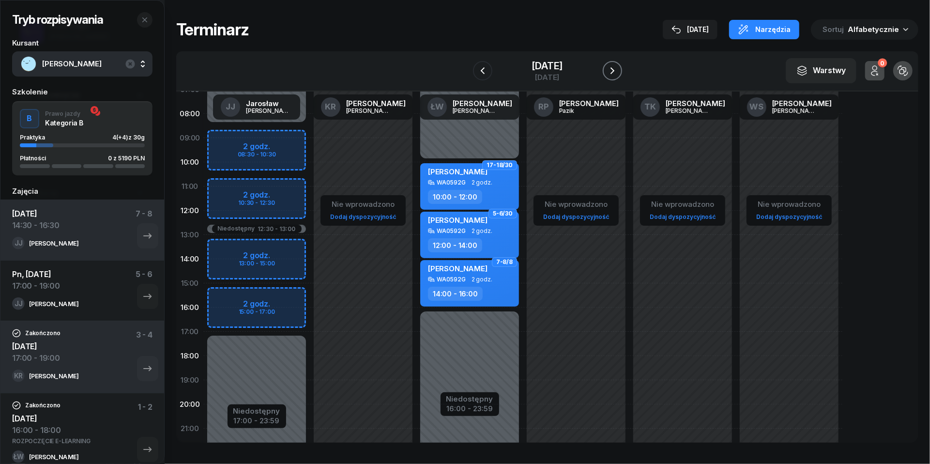
click at [618, 75] on icon "button" at bounding box center [612, 71] width 12 height 12
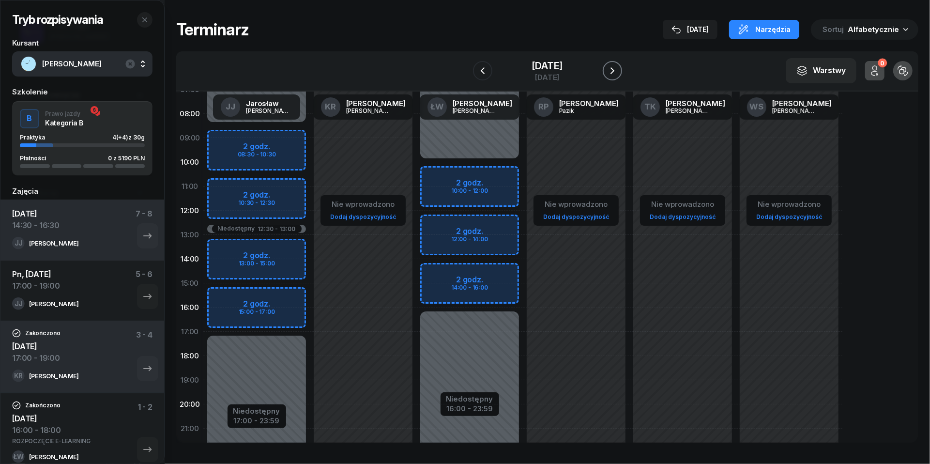
click at [618, 75] on icon "button" at bounding box center [612, 71] width 12 height 12
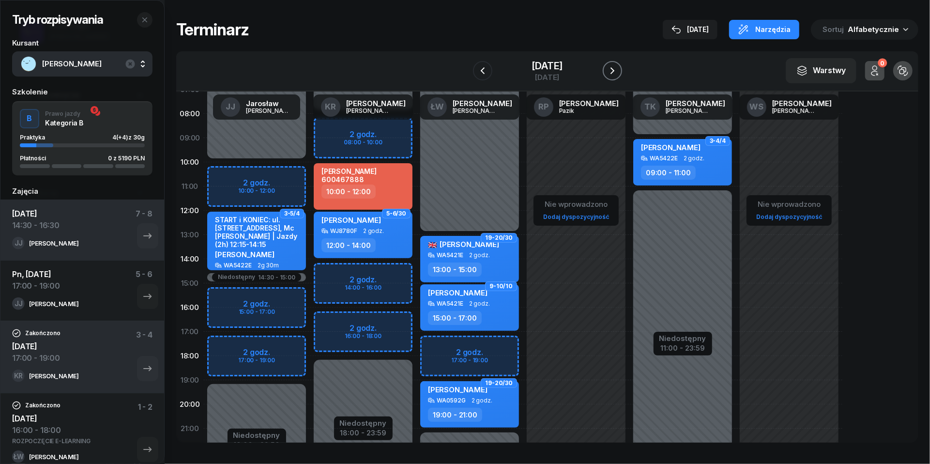
click at [618, 75] on icon "button" at bounding box center [612, 71] width 12 height 12
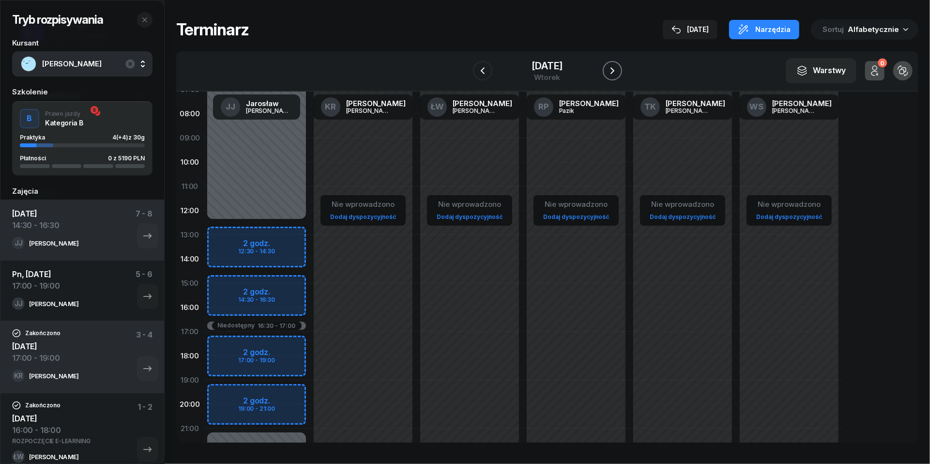
click at [618, 75] on icon "button" at bounding box center [612, 71] width 12 height 12
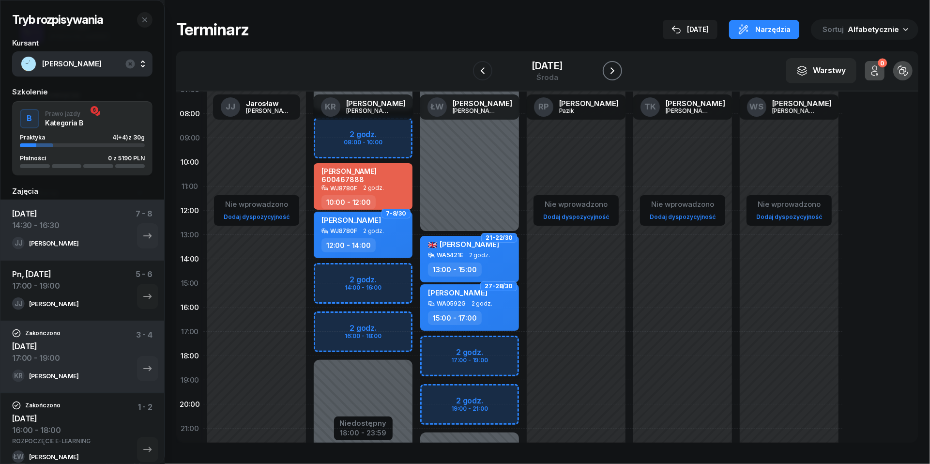
click at [618, 74] on icon "button" at bounding box center [612, 71] width 12 height 12
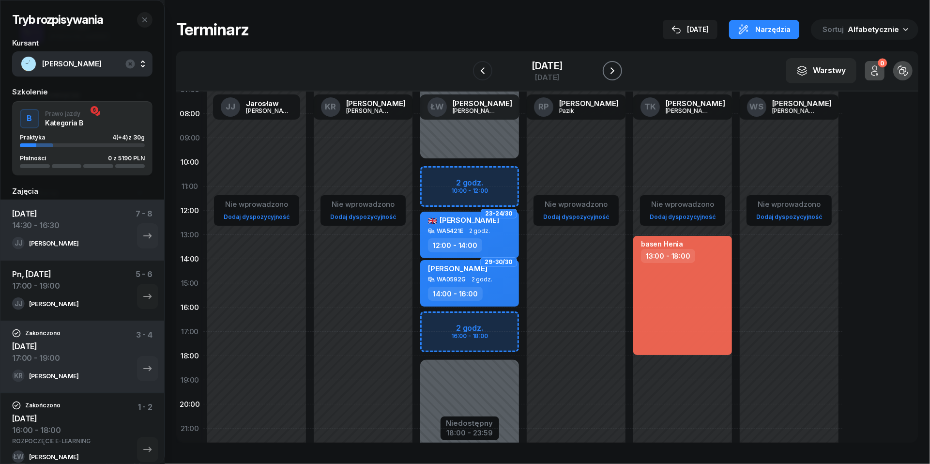
click at [618, 74] on icon "button" at bounding box center [612, 71] width 12 height 12
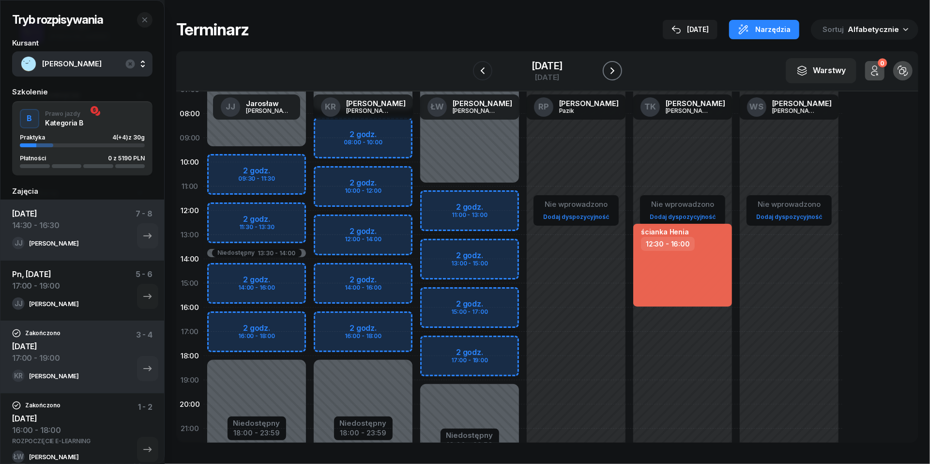
click at [618, 74] on icon "button" at bounding box center [612, 71] width 12 height 12
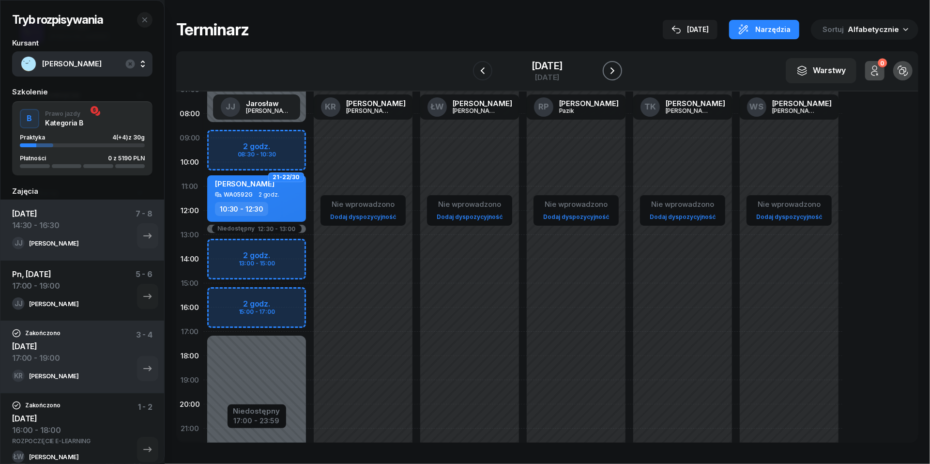
click at [618, 74] on icon "button" at bounding box center [612, 71] width 12 height 12
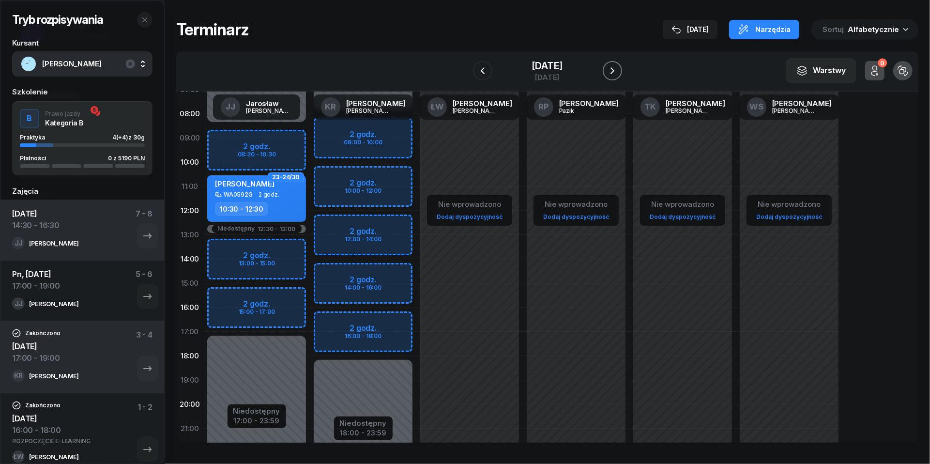
click at [618, 74] on icon "button" at bounding box center [612, 71] width 12 height 12
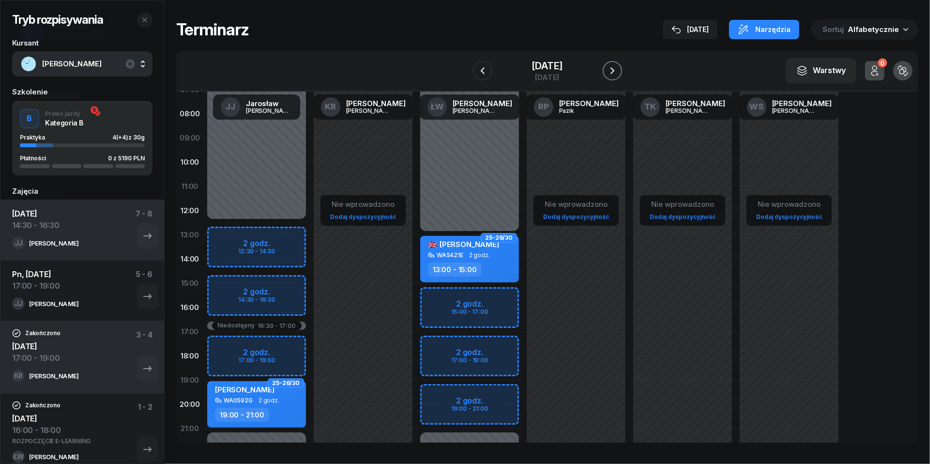
click at [618, 74] on icon "button" at bounding box center [612, 71] width 12 height 12
